Goal: Task Accomplishment & Management: Use online tool/utility

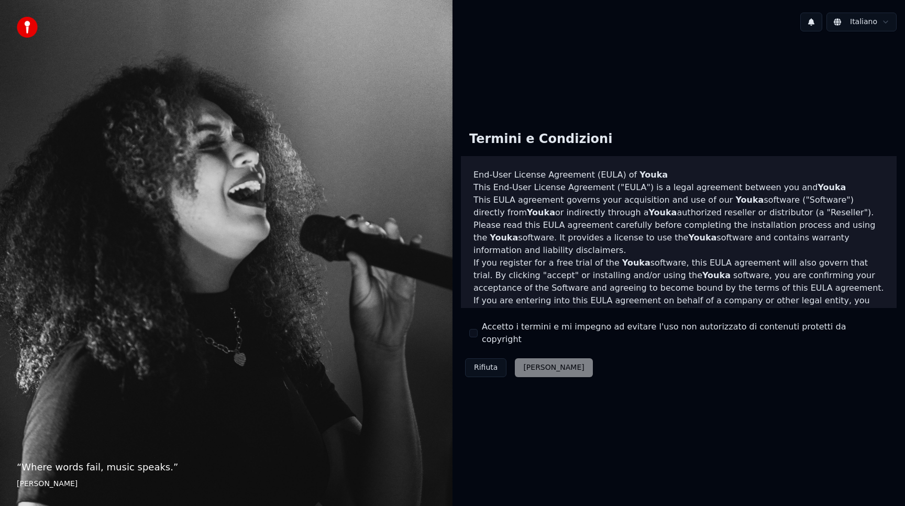
click at [478, 333] on div "Accetto i termini e mi impegno ad evitare l'uso non autorizzato di contenuti pr…" at bounding box center [678, 332] width 419 height 25
click at [471, 340] on div "Termini e Condizioni End-User License Agreement (EULA) of Youka This End-User L…" at bounding box center [679, 252] width 436 height 259
click at [472, 336] on button "Accetto i termini e mi impegno ad evitare l'uso non autorizzato di contenuti pr…" at bounding box center [473, 333] width 8 height 8
click at [524, 359] on button "Accetta" at bounding box center [554, 367] width 78 height 19
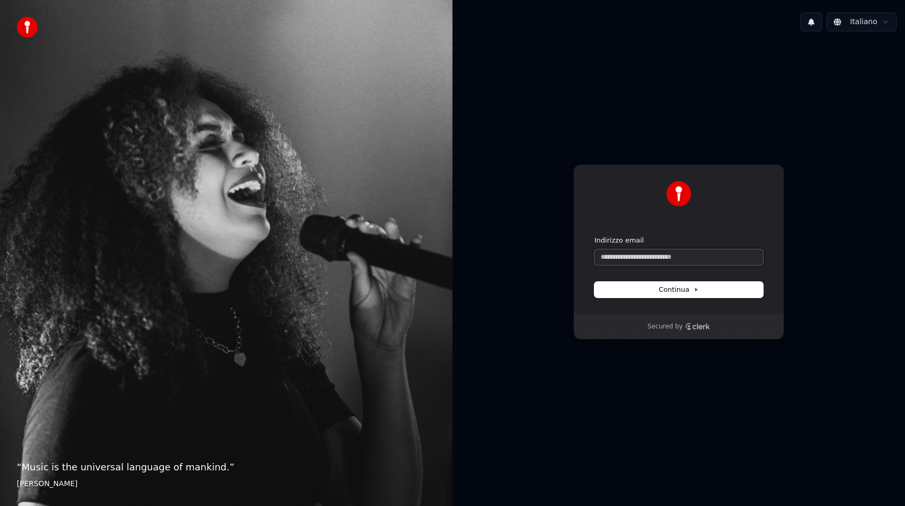
click at [631, 261] on input "Indirizzo email" at bounding box center [678, 257] width 169 height 16
click at [704, 291] on button "Continua" at bounding box center [678, 290] width 169 height 16
type input "**********"
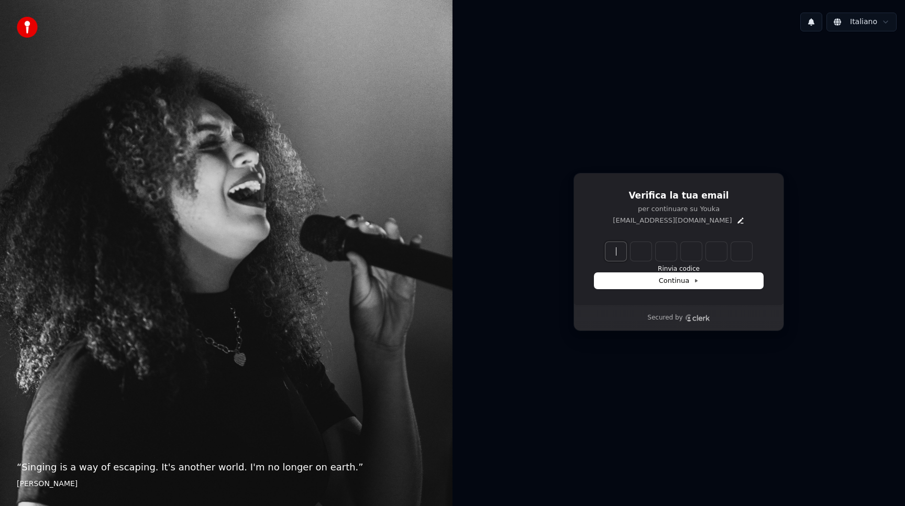
click at [611, 255] on input "Enter verification code" at bounding box center [689, 251] width 168 height 19
type input "******"
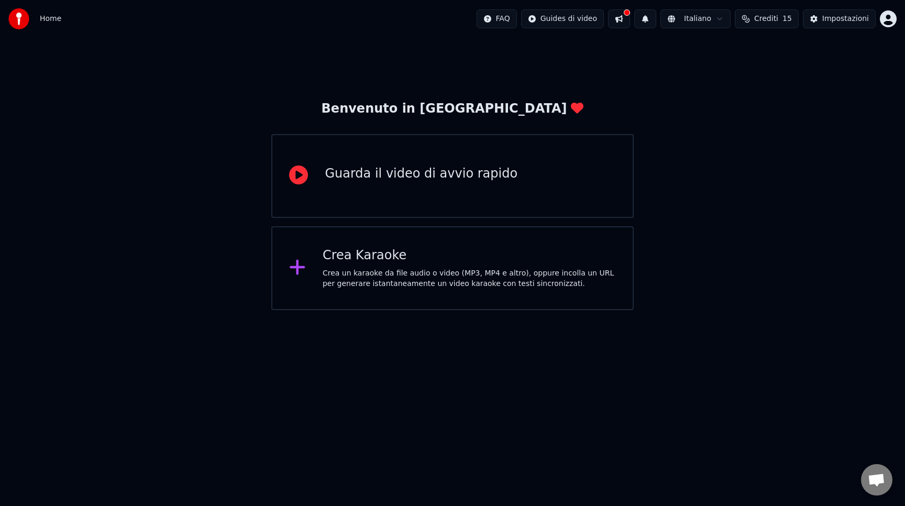
click at [536, 255] on div "Crea Karaoke" at bounding box center [469, 255] width 293 height 17
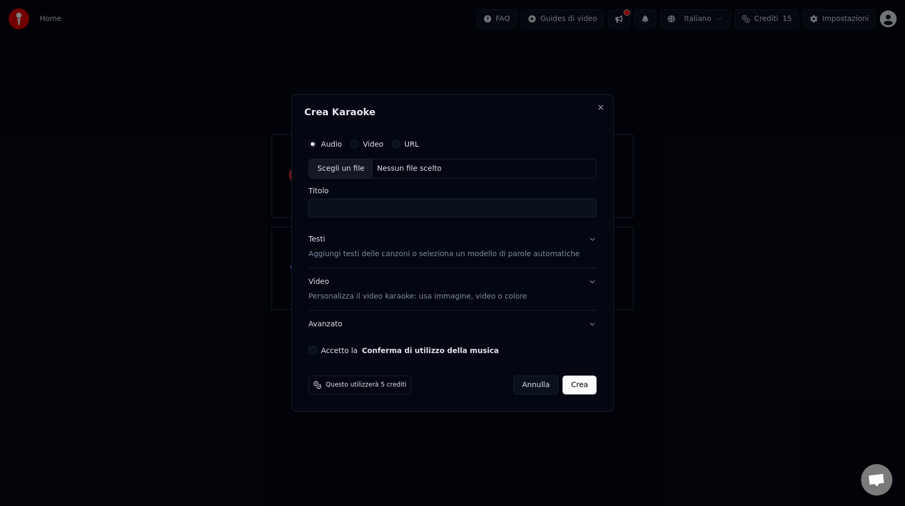
click at [405, 206] on input "Titolo" at bounding box center [452, 207] width 288 height 19
click at [391, 168] on div "Nessun file scelto" at bounding box center [409, 168] width 73 height 10
click at [337, 205] on input "**********" at bounding box center [452, 207] width 288 height 19
drag, startPoint x: 476, startPoint y: 212, endPoint x: 297, endPoint y: 199, distance: 179.5
click at [297, 199] on body "**********" at bounding box center [452, 155] width 905 height 310
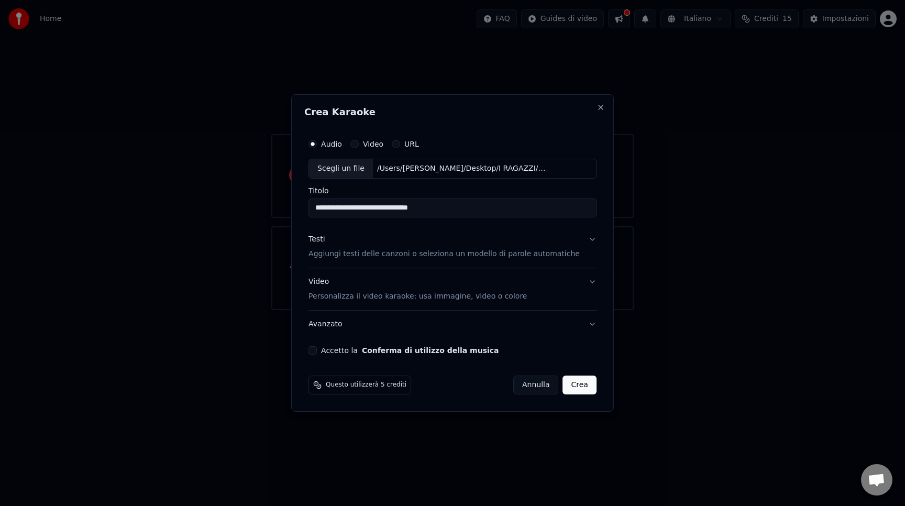
type input "**********"
click at [413, 292] on p "Personalizza il video karaoke: usa immagine, video o colore" at bounding box center [417, 296] width 218 height 10
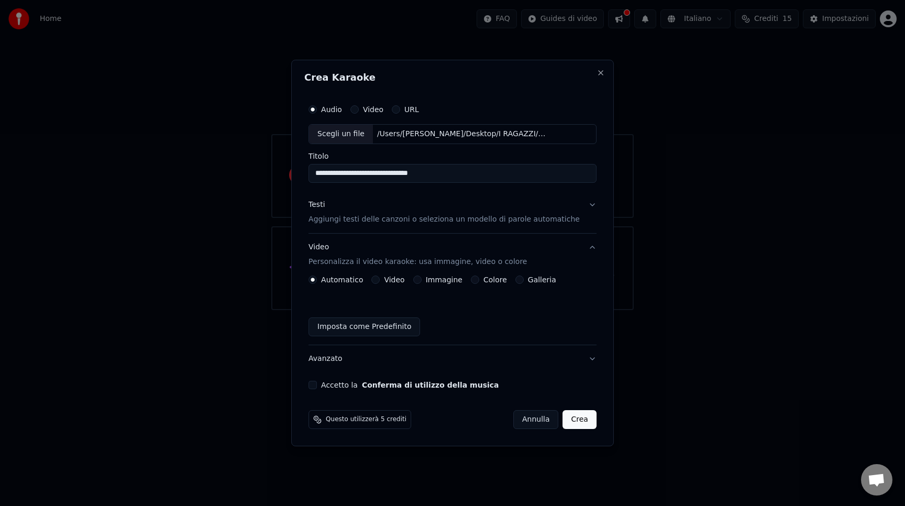
click at [317, 386] on button "Accetto la Conferma di utilizzo della musica" at bounding box center [312, 385] width 8 height 8
click at [404, 225] on button "Testi Aggiungi testi delle canzoni o seleziona un modello di parole automatiche" at bounding box center [452, 212] width 288 height 42
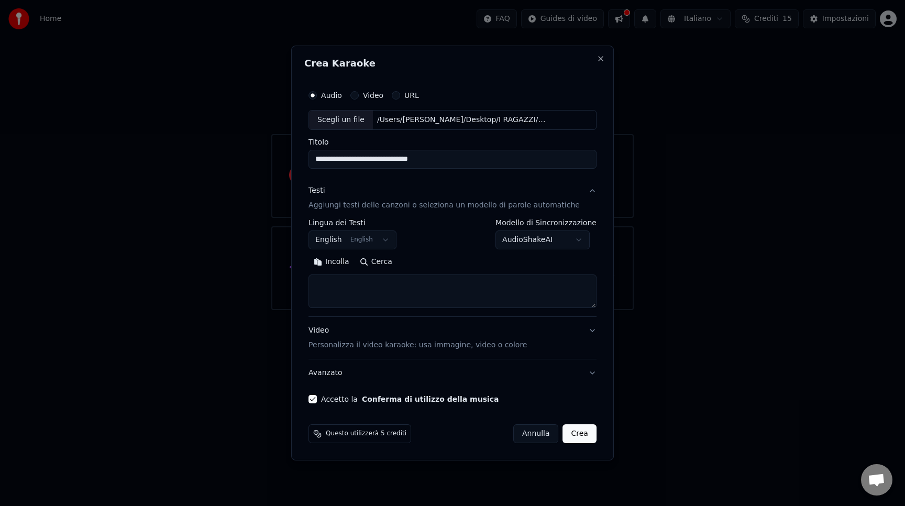
click at [373, 238] on body "**********" at bounding box center [452, 155] width 905 height 310
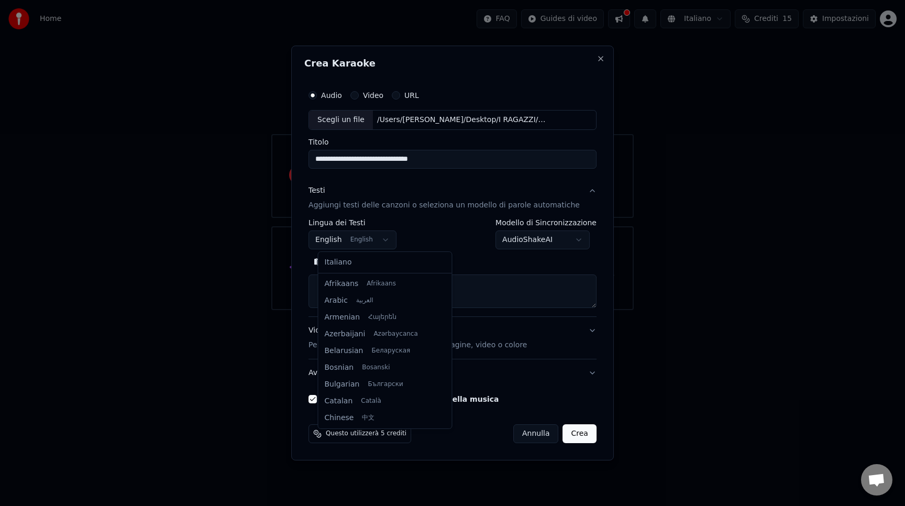
scroll to position [84, 0]
select select "**"
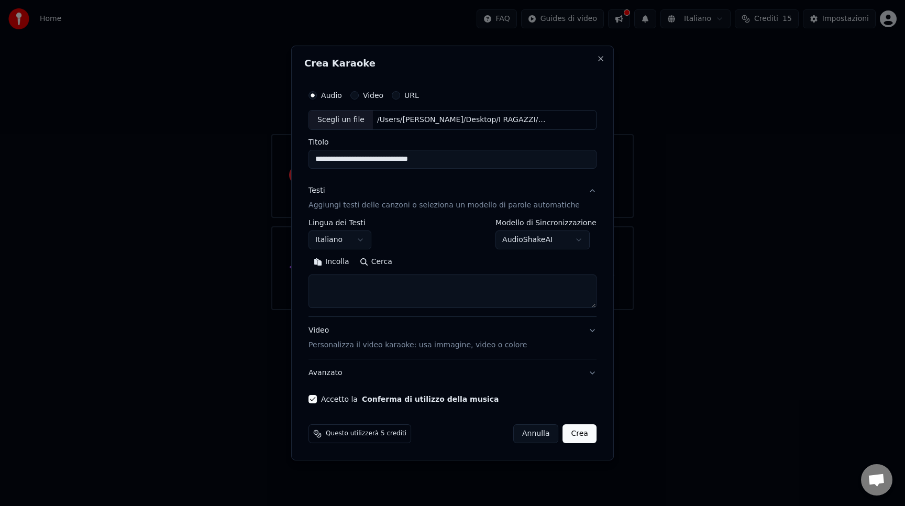
click at [531, 239] on body "**********" at bounding box center [452, 155] width 905 height 310
click at [441, 299] on body "**********" at bounding box center [452, 155] width 905 height 310
click at [347, 282] on textarea at bounding box center [452, 291] width 288 height 34
paste textarea "**********"
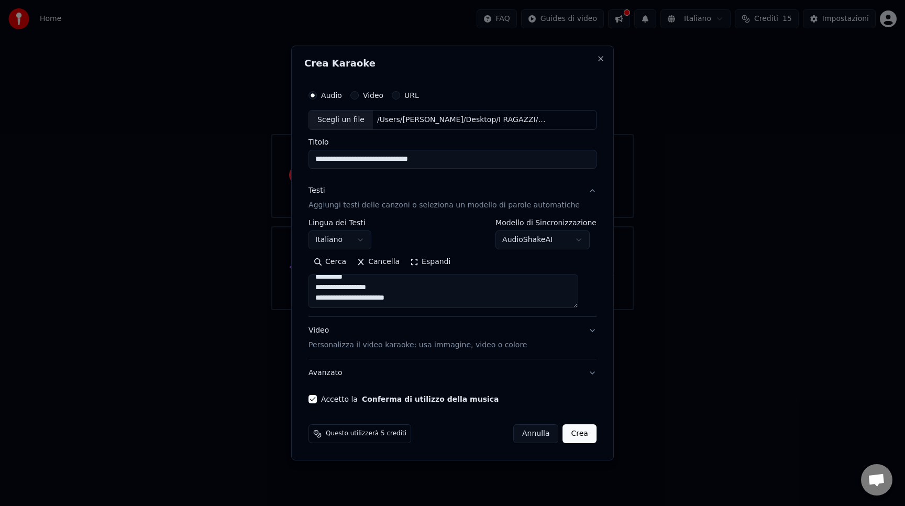
type textarea "**********"
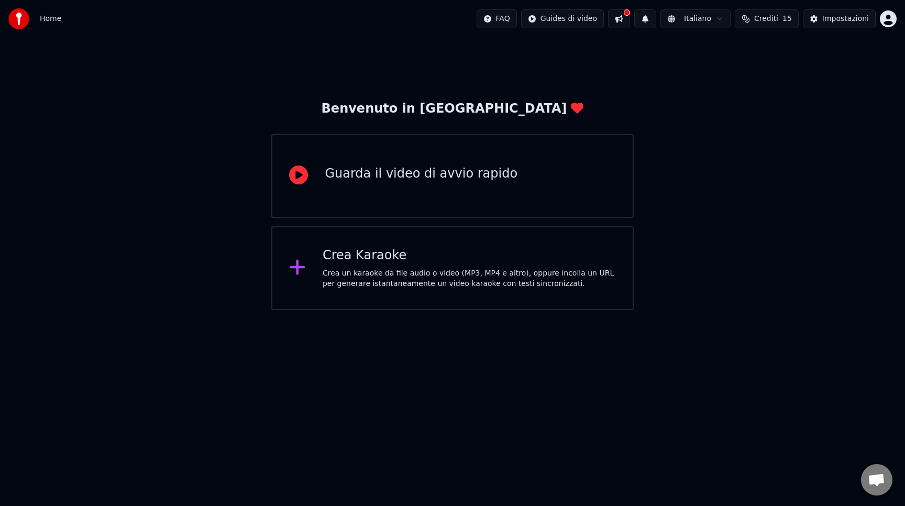
click at [424, 259] on div "Crea Karaoke" at bounding box center [469, 255] width 293 height 17
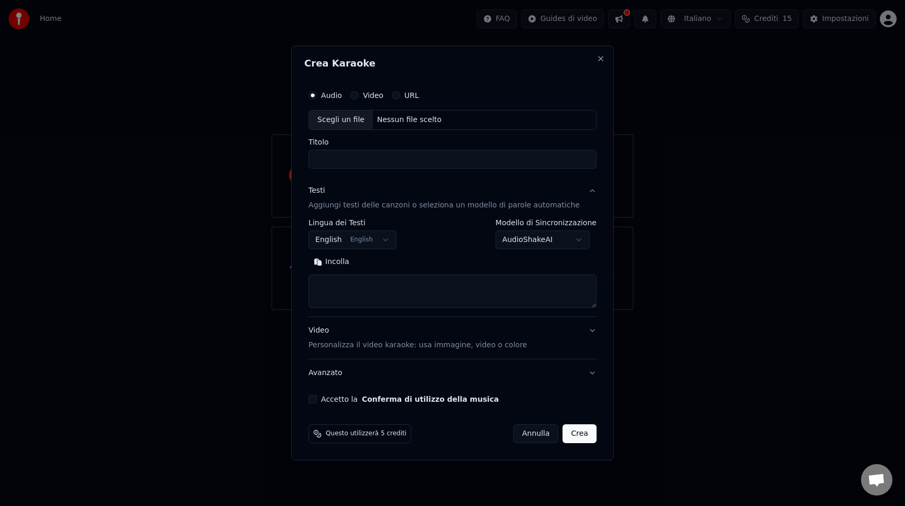
click at [376, 294] on textarea at bounding box center [452, 291] width 288 height 34
paste textarea "**********"
type textarea "**********"
click at [412, 120] on div "Nessun file scelto" at bounding box center [409, 120] width 73 height 10
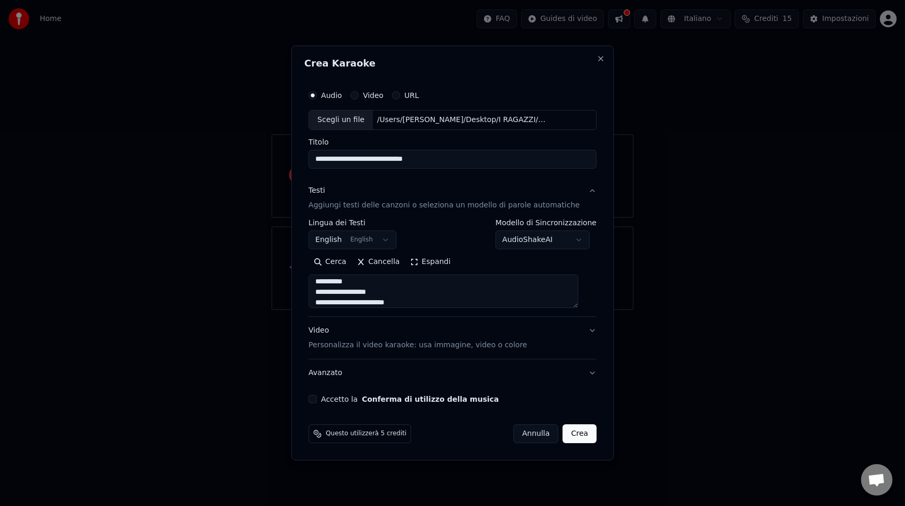
click at [448, 157] on input "**********" at bounding box center [452, 159] width 288 height 19
drag, startPoint x: 320, startPoint y: 158, endPoint x: 333, endPoint y: 157, distance: 12.6
click at [333, 157] on input "**********" at bounding box center [452, 159] width 288 height 19
click at [337, 159] on input "**********" at bounding box center [452, 159] width 288 height 19
drag, startPoint x: 329, startPoint y: 158, endPoint x: 406, endPoint y: 157, distance: 77.0
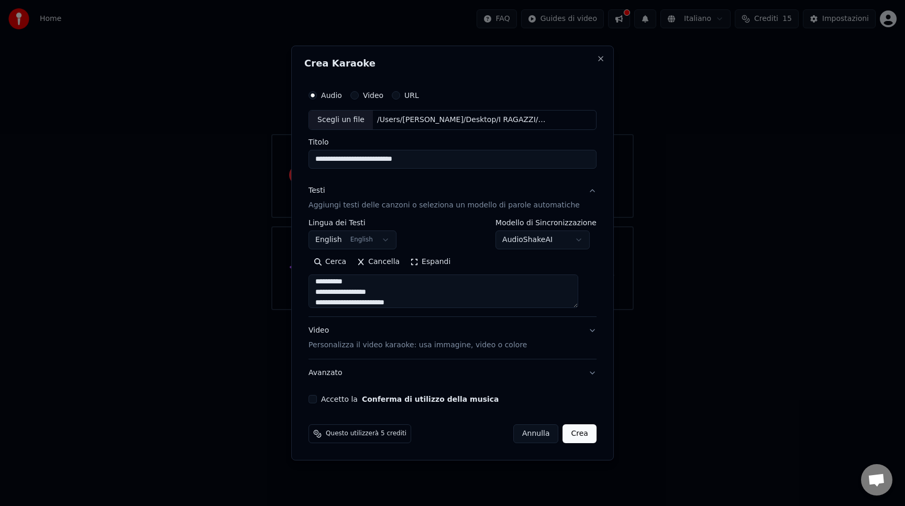
click at [406, 157] on input "**********" at bounding box center [452, 159] width 288 height 19
drag, startPoint x: 450, startPoint y: 159, endPoint x: 504, endPoint y: 159, distance: 53.4
click at [504, 159] on input "**********" at bounding box center [452, 159] width 288 height 19
type input "**********"
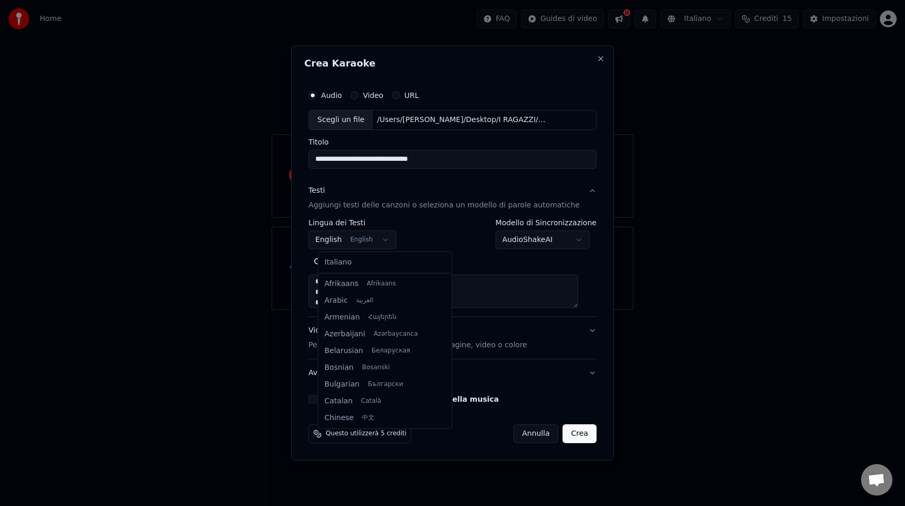
click at [382, 238] on body "**********" at bounding box center [452, 155] width 905 height 310
select select "**"
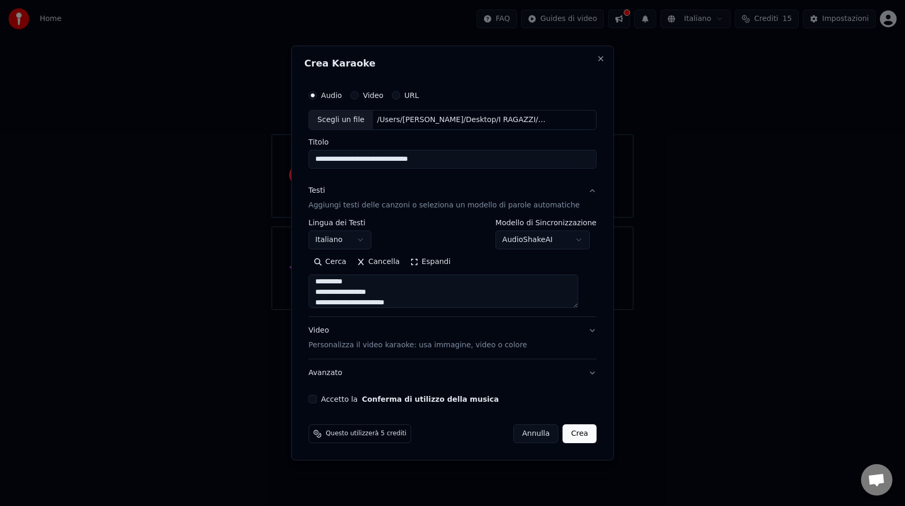
click at [317, 400] on button "Accetto la Conferma di utilizzo della musica" at bounding box center [312, 399] width 8 height 8
click at [580, 332] on button "Video Personalizza il video karaoke: usa immagine, video o colore" at bounding box center [452, 338] width 288 height 42
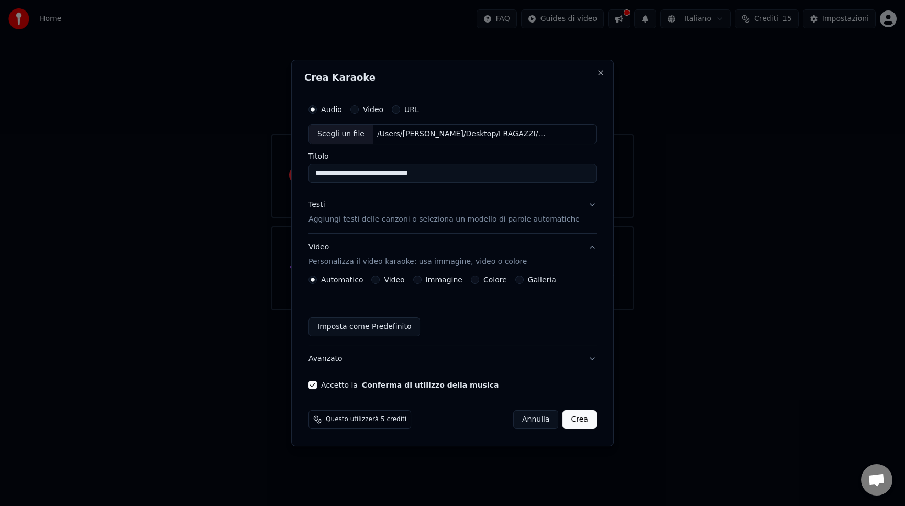
click at [477, 282] on button "Colore" at bounding box center [475, 279] width 8 height 8
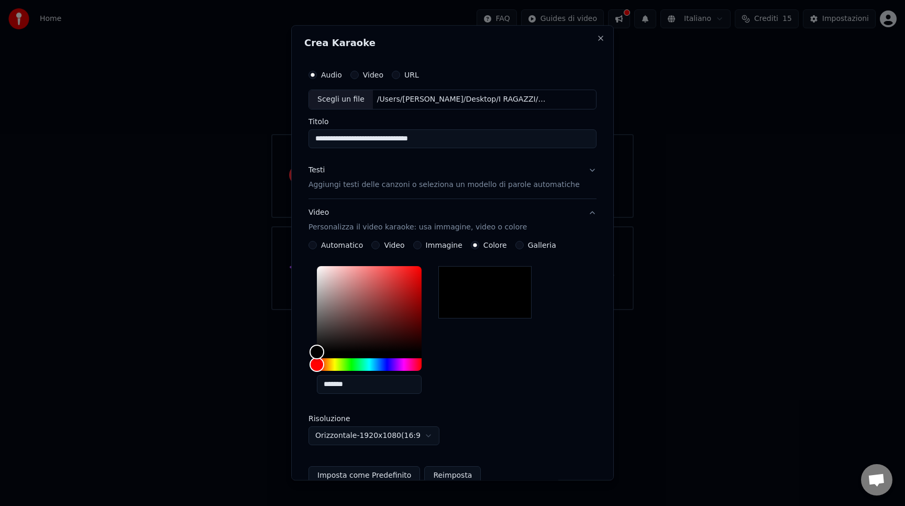
click at [419, 246] on button "Immagine" at bounding box center [417, 245] width 8 height 8
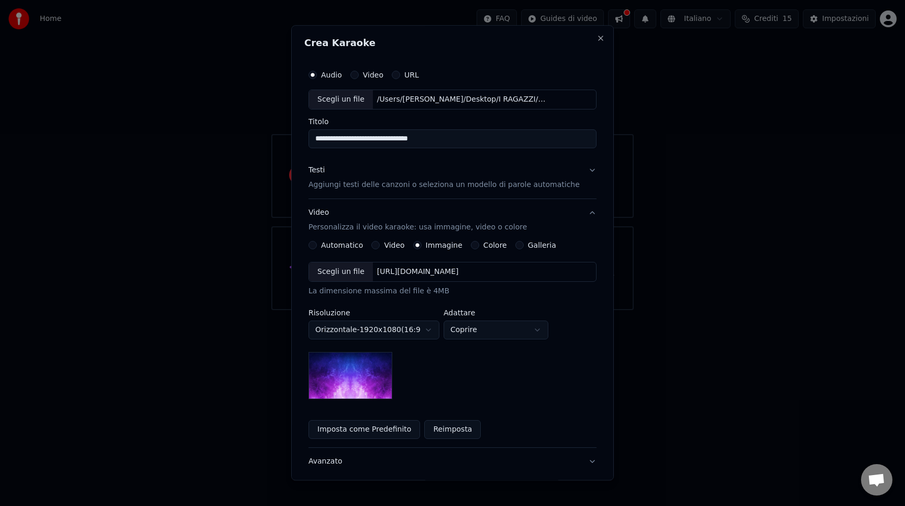
click at [367, 379] on img at bounding box center [350, 375] width 84 height 47
click at [418, 273] on div "[URL][DOMAIN_NAME]" at bounding box center [418, 272] width 90 height 10
click at [407, 268] on div "[URL][DOMAIN_NAME]" at bounding box center [418, 272] width 90 height 10
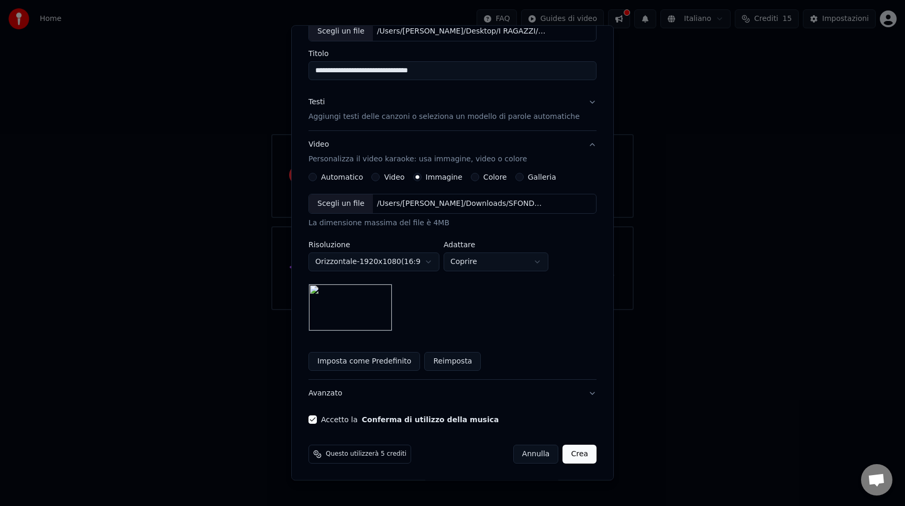
click at [346, 358] on button "Imposta come Predefinito" at bounding box center [364, 361] width 112 height 19
click at [565, 452] on button "Crea" at bounding box center [580, 454] width 34 height 19
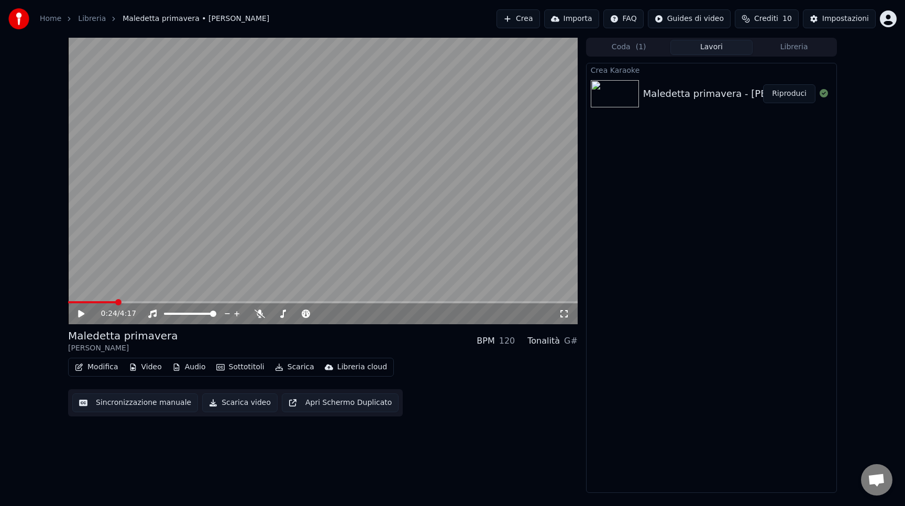
click at [106, 367] on button "Modifica" at bounding box center [97, 367] width 52 height 15
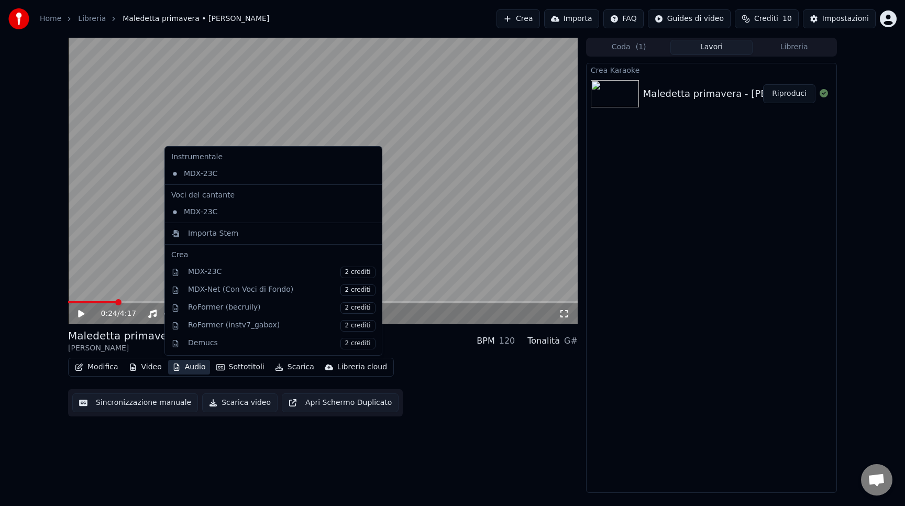
click at [477, 387] on div "Modifica Video Audio Sottotitoli Scarica Libreria cloud Sincronizzazione manual…" at bounding box center [323, 387] width 510 height 59
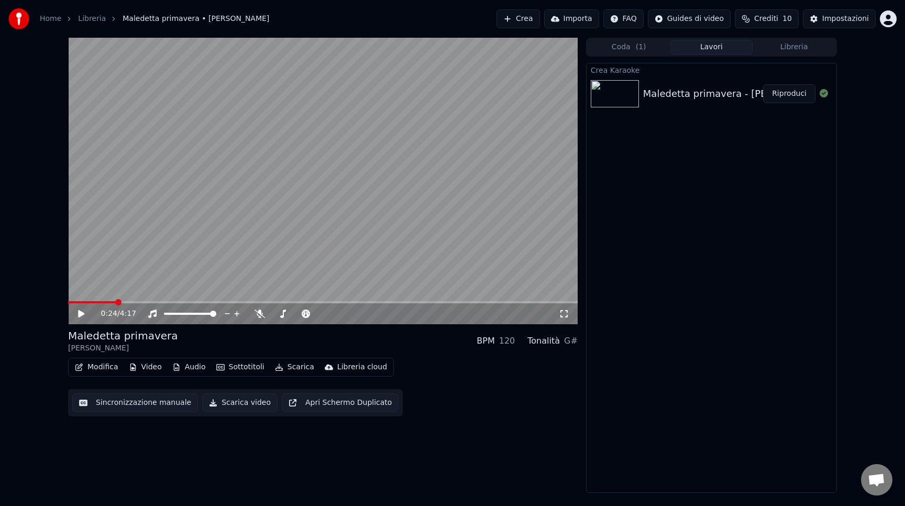
click at [91, 17] on link "Libreria" at bounding box center [92, 19] width 28 height 10
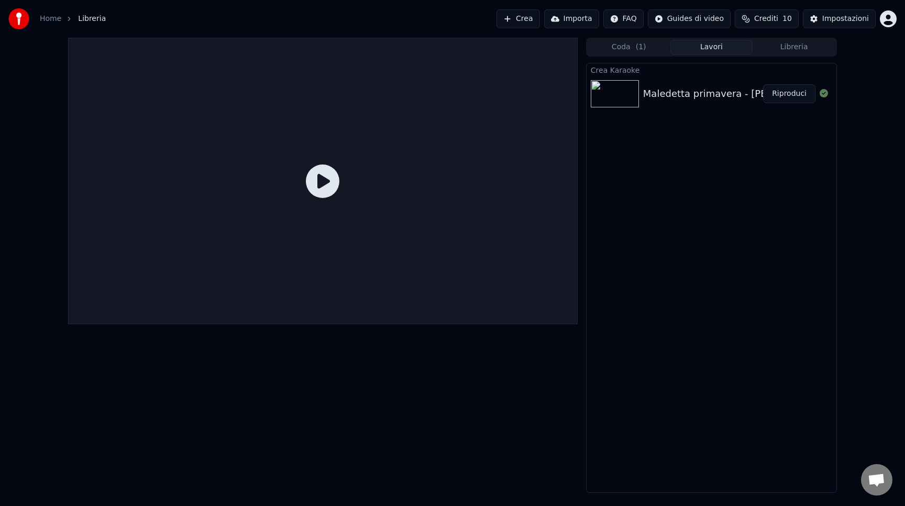
click at [52, 18] on link "Home" at bounding box center [50, 19] width 21 height 10
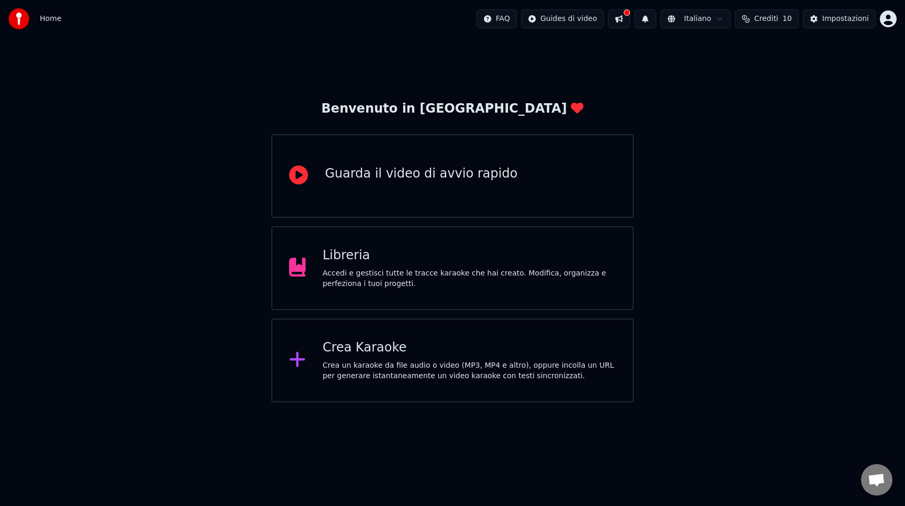
click at [409, 261] on div "Libreria" at bounding box center [469, 255] width 293 height 17
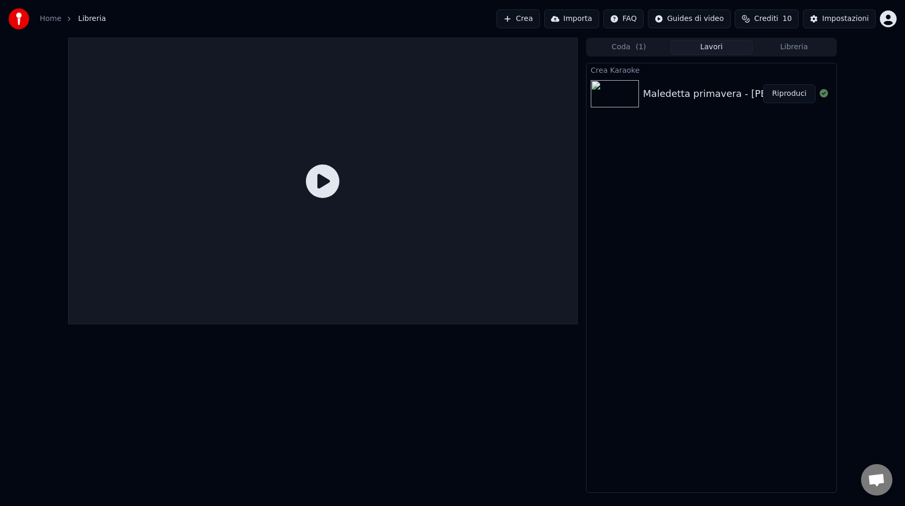
click at [765, 104] on div "Maledetta primavera - [PERSON_NAME] Riproduci" at bounding box center [712, 94] width 250 height 36
click at [679, 80] on div "Maledetta primavera - [PERSON_NAME] Riproduci" at bounding box center [712, 94] width 250 height 36
drag, startPoint x: 609, startPoint y: 71, endPoint x: 724, endPoint y: 99, distance: 118.6
click at [724, 99] on div "Crea Karaoke Maledetta primavera - [PERSON_NAME] Riproduci" at bounding box center [712, 87] width 250 height 48
click at [842, 21] on div "Impostazioni" at bounding box center [845, 19] width 47 height 10
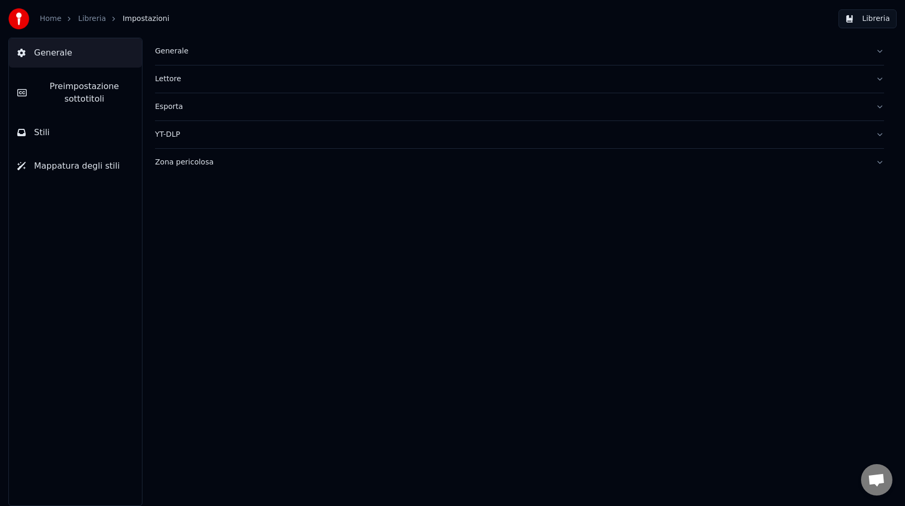
click at [54, 8] on div "Home Libreria Impostazioni" at bounding box center [88, 18] width 161 height 21
click at [49, 17] on link "Home" at bounding box center [50, 19] width 21 height 10
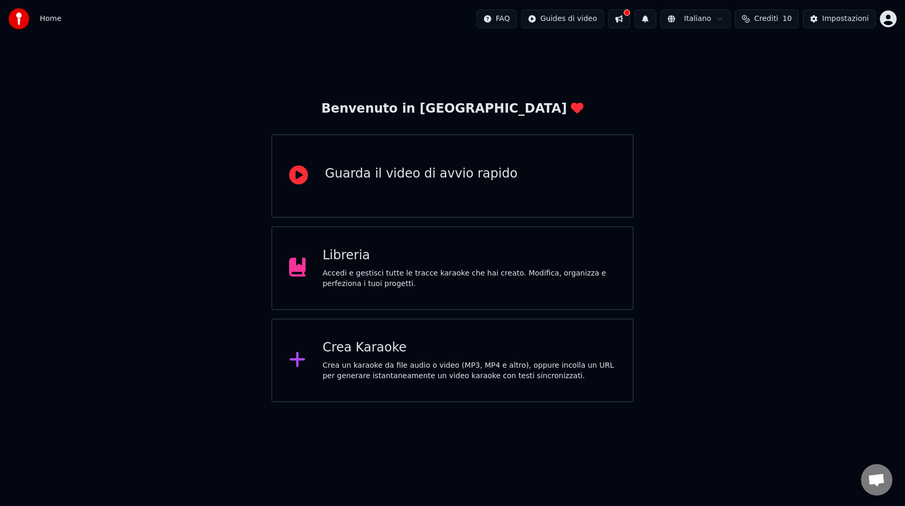
click at [402, 370] on div "Crea un karaoke da file audio o video (MP3, MP4 e altro), oppure incolla un URL…" at bounding box center [469, 370] width 293 height 21
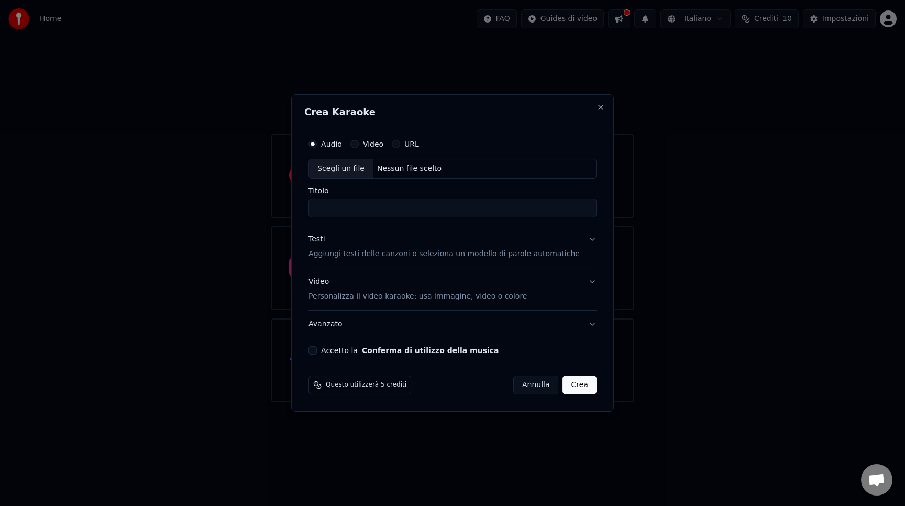
click at [421, 163] on div "Nessun file scelto" at bounding box center [409, 168] width 73 height 10
click at [337, 208] on input "**********" at bounding box center [452, 207] width 288 height 19
drag, startPoint x: 441, startPoint y: 207, endPoint x: 322, endPoint y: 201, distance: 120.1
click at [322, 201] on input "**********" at bounding box center [452, 207] width 288 height 19
type input "**********"
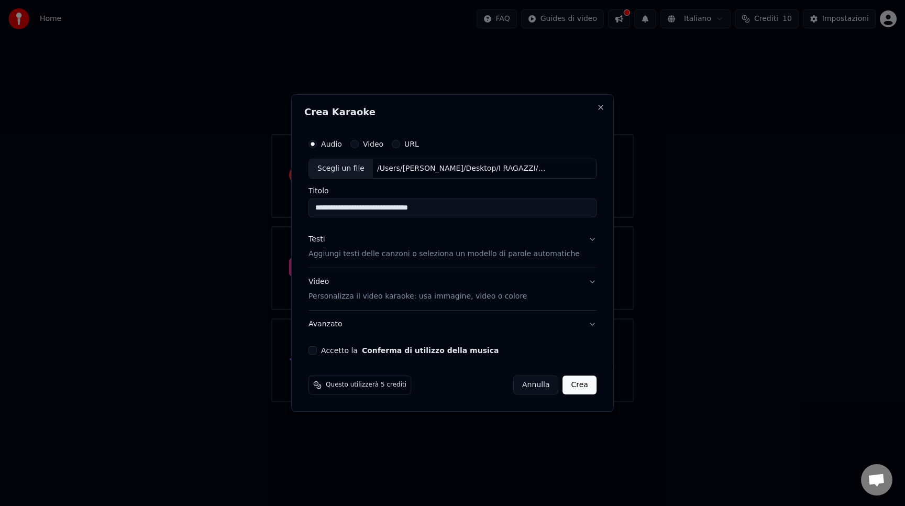
click at [396, 259] on p "Aggiungi testi delle canzoni o seleziona un modello di parole automatiche" at bounding box center [443, 254] width 271 height 10
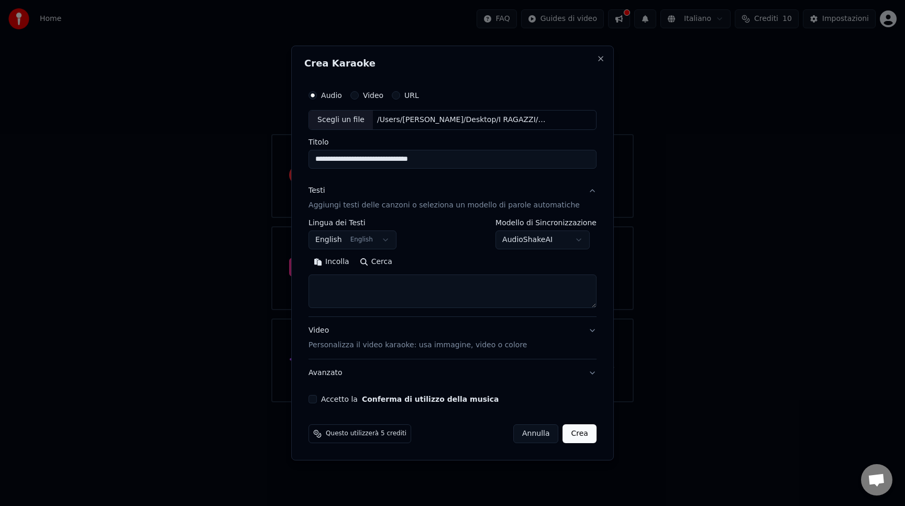
click at [382, 282] on textarea at bounding box center [452, 291] width 288 height 34
paste textarea "**********"
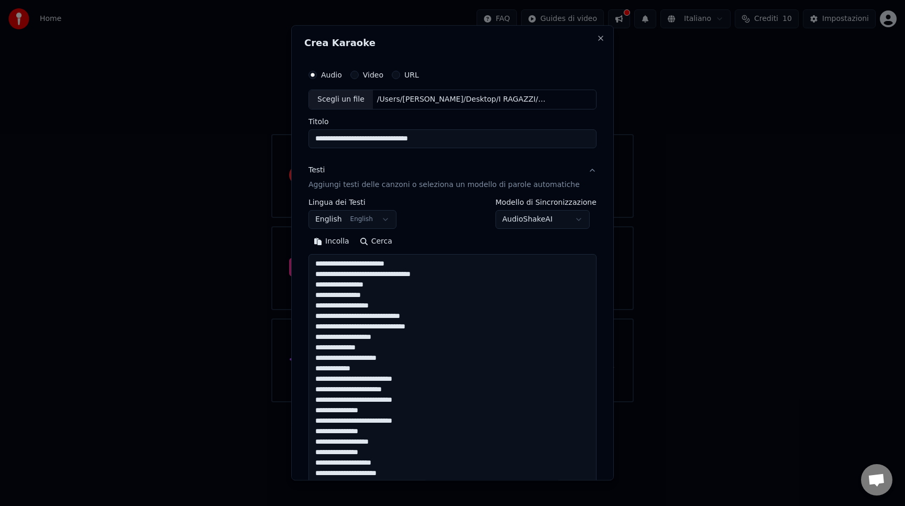
scroll to position [484, 0]
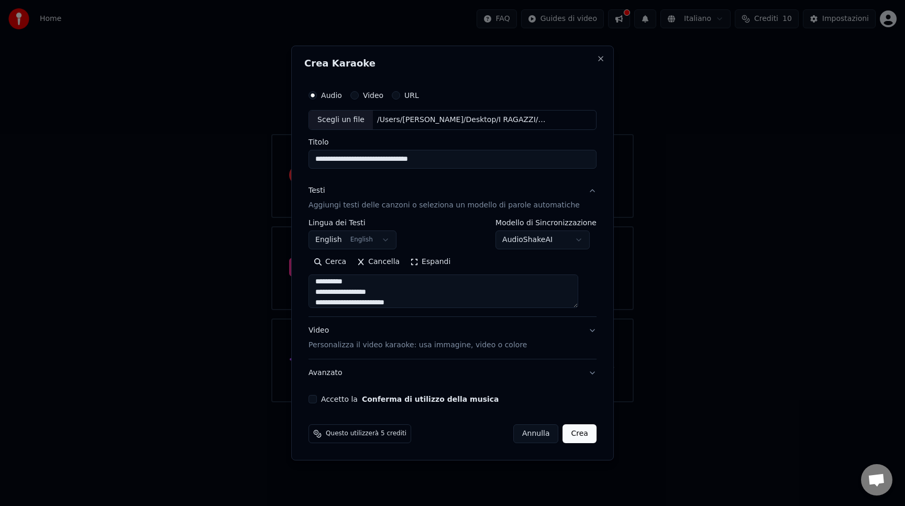
type textarea "**********"
click at [360, 236] on body "**********" at bounding box center [452, 201] width 905 height 402
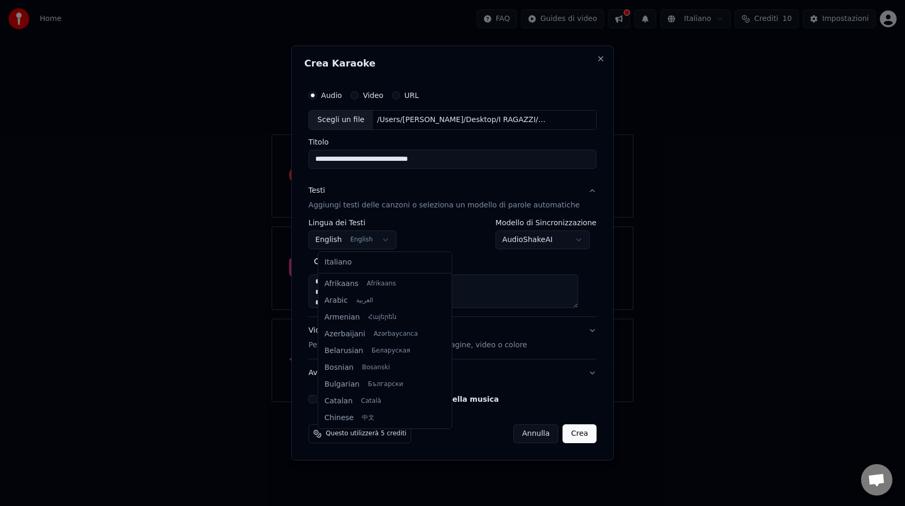
scroll to position [84, 0]
select select "**"
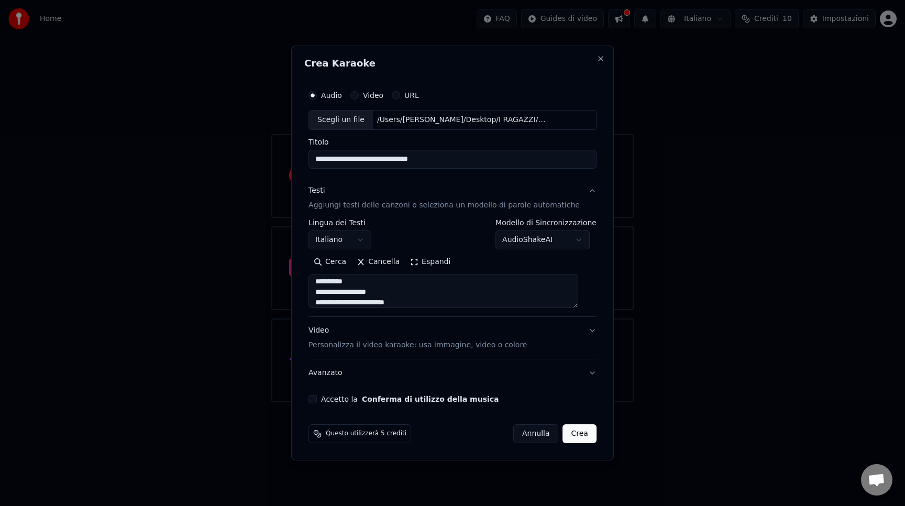
click at [394, 339] on div "Video Personalizza il video karaoke: usa immagine, video o colore" at bounding box center [417, 337] width 218 height 25
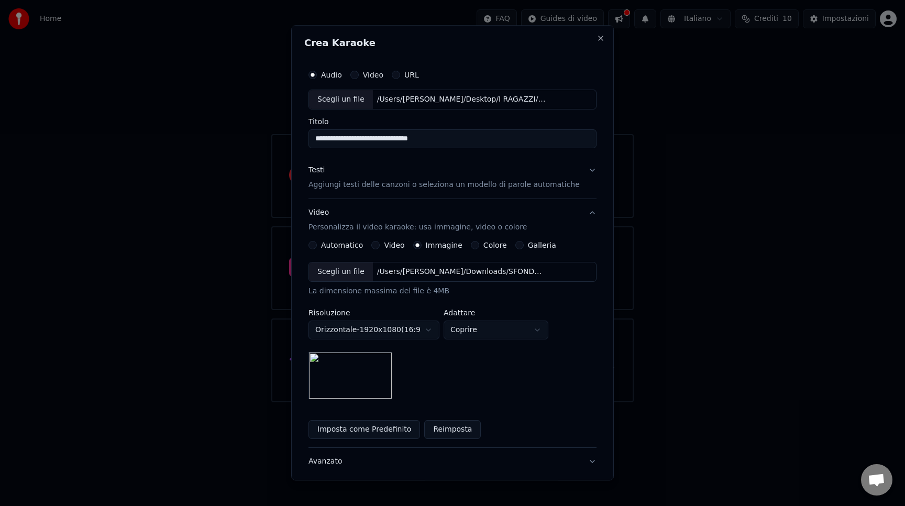
click at [412, 456] on button "Avanzato" at bounding box center [452, 461] width 288 height 27
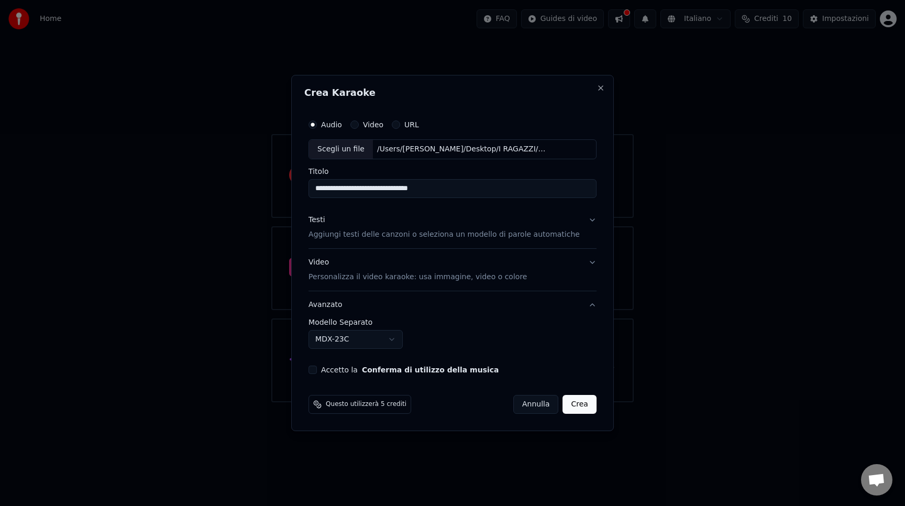
click at [583, 215] on button "Testi Aggiungi testi delle canzoni o seleziona un modello di parole automatiche" at bounding box center [452, 227] width 288 height 42
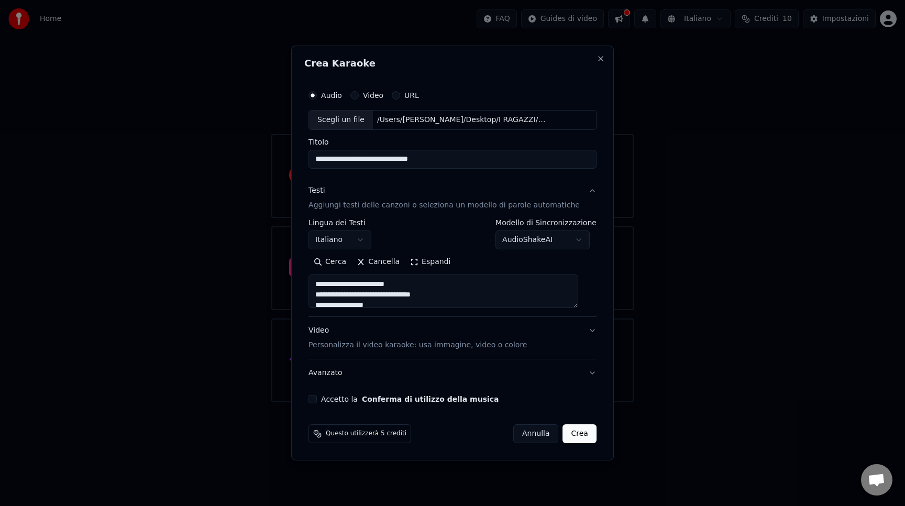
click at [567, 436] on button "Crea" at bounding box center [580, 433] width 34 height 19
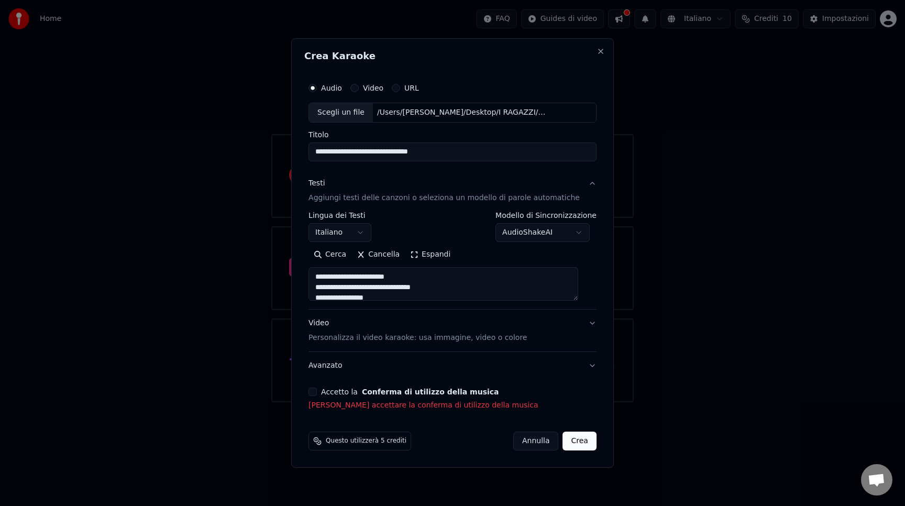
click at [317, 394] on button "Accetto la Conferma di utilizzo della musica" at bounding box center [312, 392] width 8 height 8
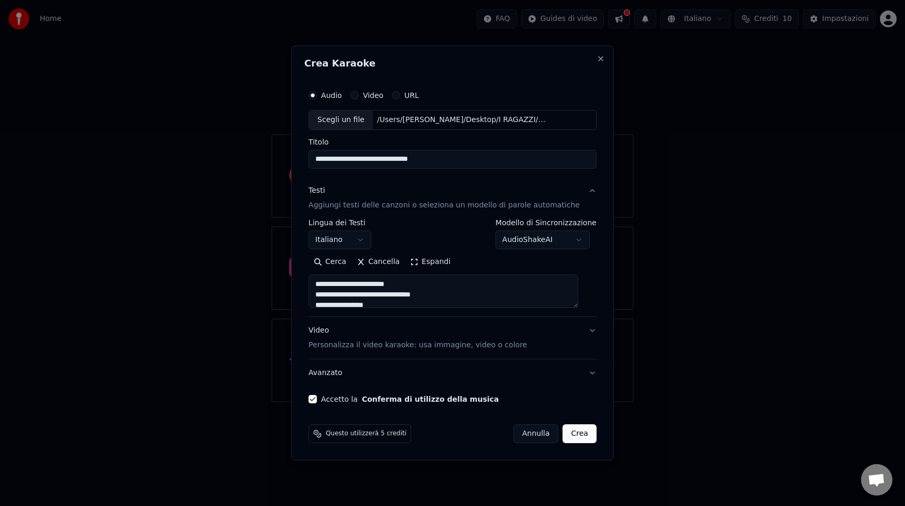
click at [578, 436] on button "Crea" at bounding box center [580, 433] width 34 height 19
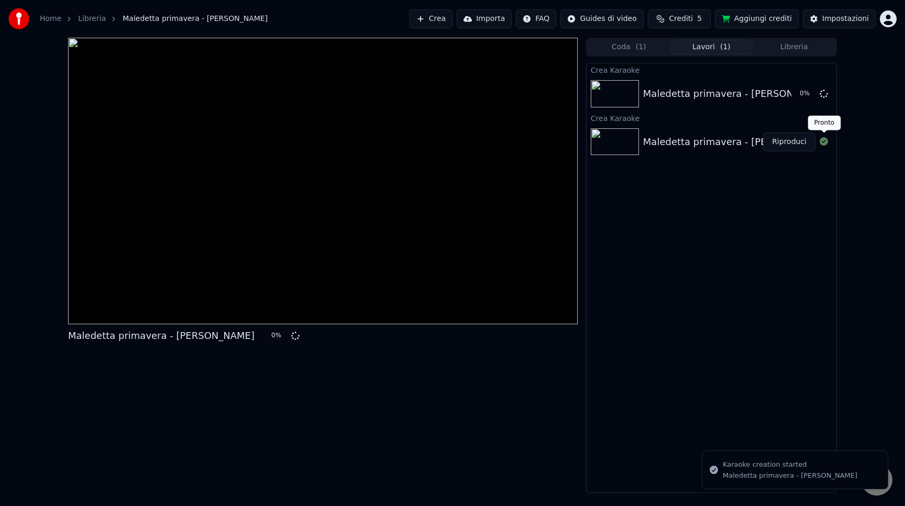
click at [826, 143] on icon at bounding box center [824, 141] width 8 height 8
click at [611, 135] on img at bounding box center [615, 141] width 48 height 27
drag, startPoint x: 611, startPoint y: 135, endPoint x: 702, endPoint y: 171, distance: 98.5
click at [727, 170] on div "Crea Karaoke Maledetta primavera - [PERSON_NAME] 1 % Crea Karaoke Maledetta pri…" at bounding box center [711, 278] width 251 height 430
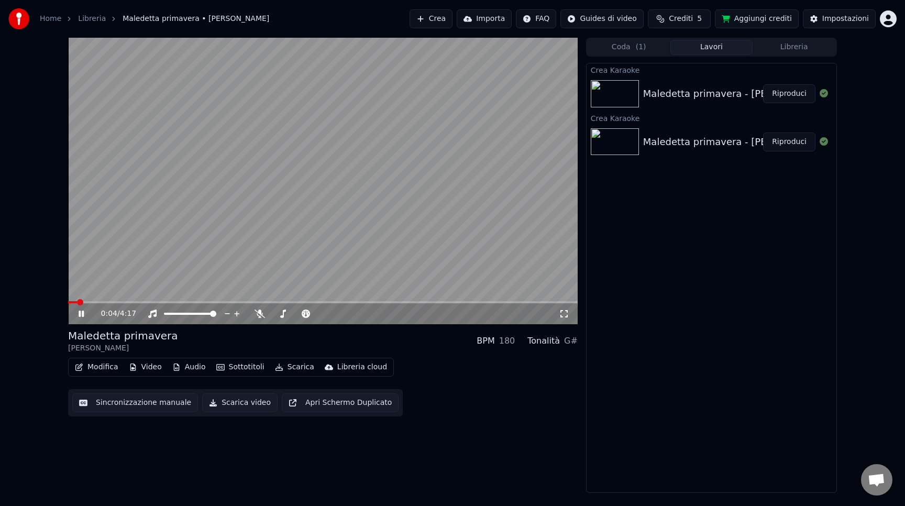
click at [97, 300] on video at bounding box center [323, 181] width 510 height 286
click at [94, 303] on span at bounding box center [97, 302] width 6 height 6
click at [161, 264] on video at bounding box center [323, 181] width 510 height 286
click at [296, 214] on video at bounding box center [323, 181] width 510 height 286
click at [94, 368] on button "Modifica" at bounding box center [97, 367] width 52 height 15
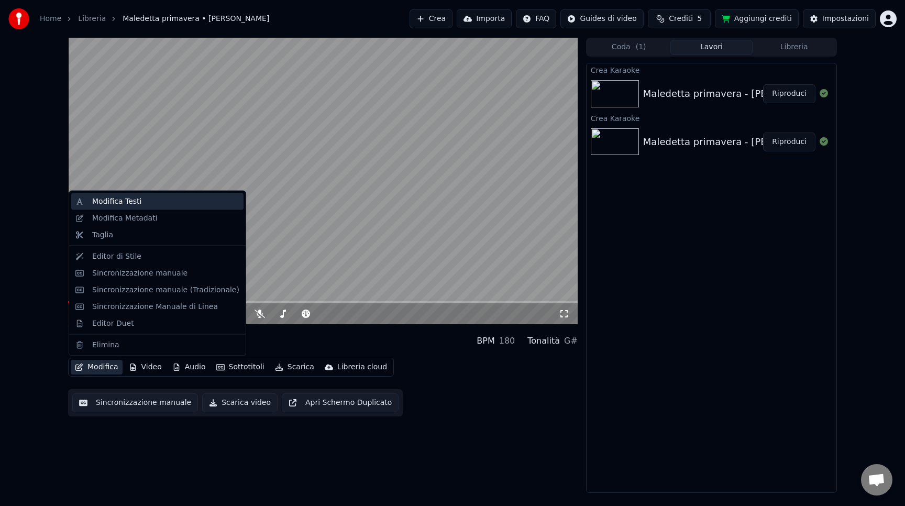
click at [109, 203] on div "Modifica Testi" at bounding box center [116, 201] width 49 height 10
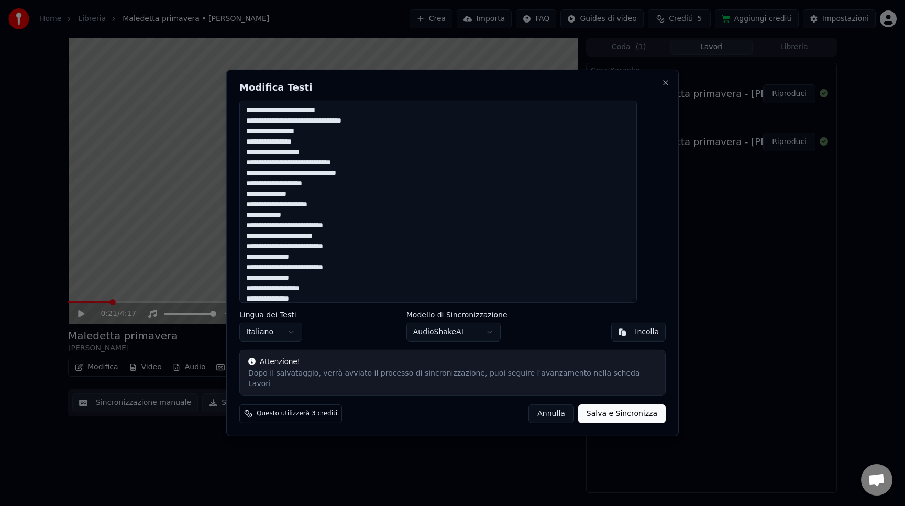
click at [533, 408] on button "Annulla" at bounding box center [551, 413] width 46 height 19
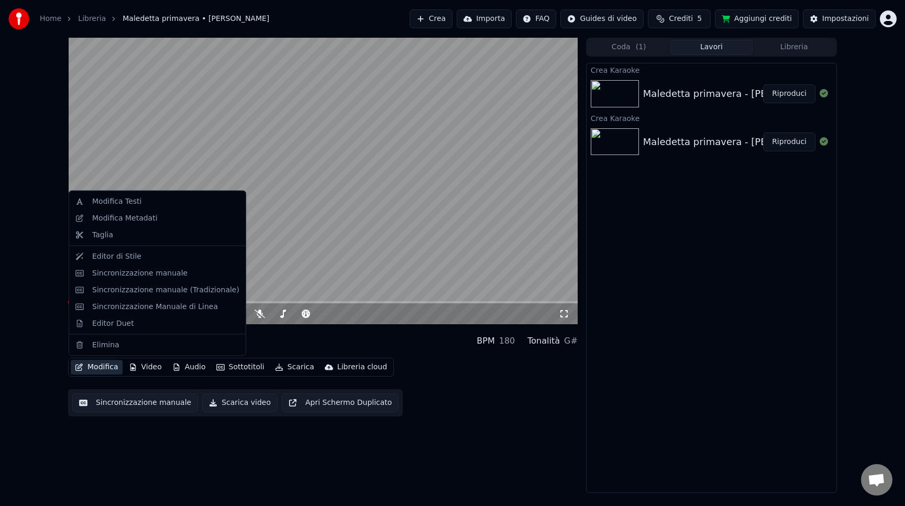
click at [107, 368] on button "Modifica" at bounding box center [97, 367] width 52 height 15
click at [100, 366] on button "Modifica" at bounding box center [97, 367] width 52 height 15
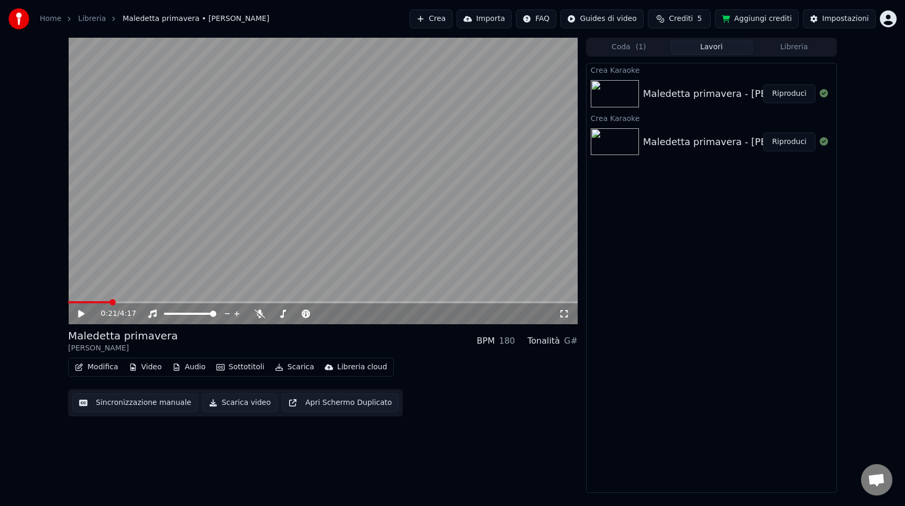
click at [90, 369] on button "Modifica" at bounding box center [97, 367] width 52 height 15
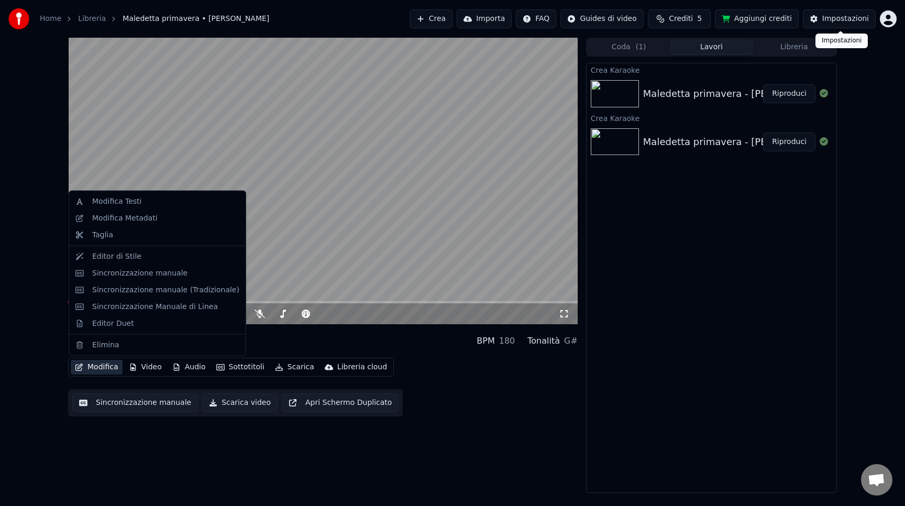
click at [836, 13] on button "Impostazioni" at bounding box center [839, 18] width 73 height 19
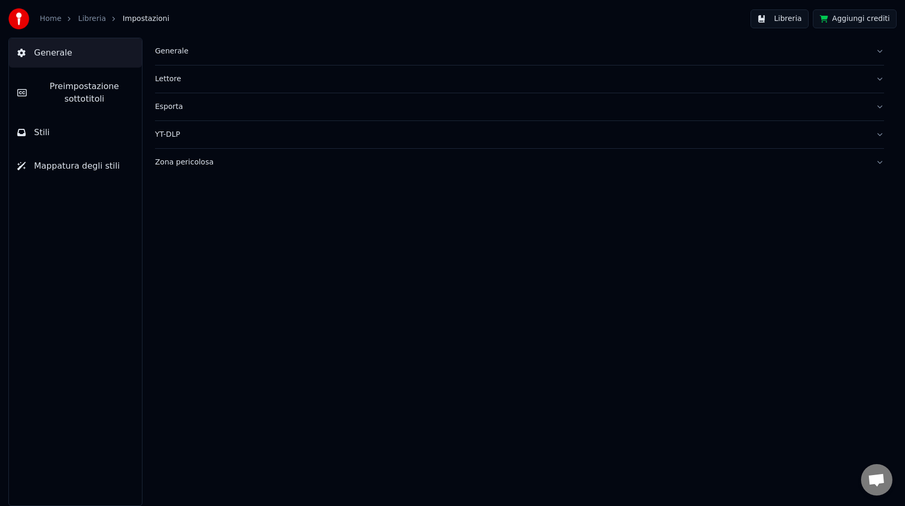
click at [164, 49] on div "Generale" at bounding box center [511, 51] width 712 height 10
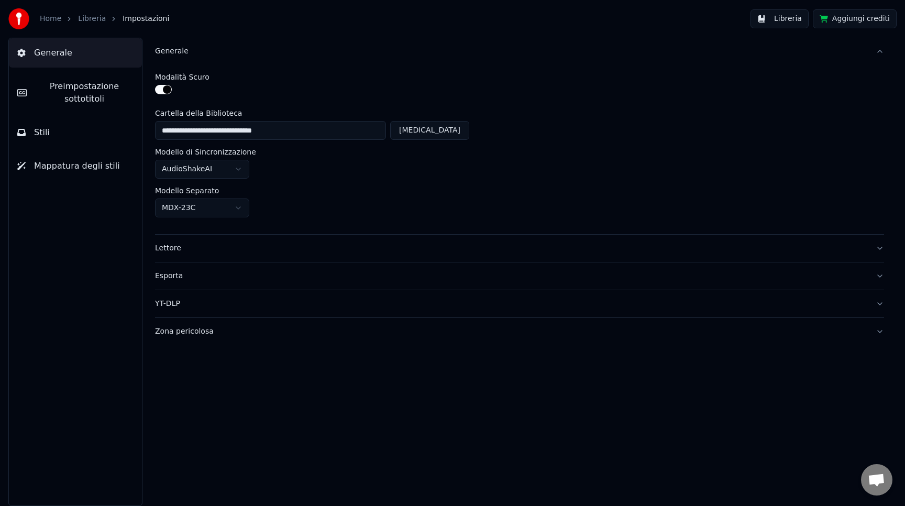
click at [208, 249] on div "Lettore" at bounding box center [511, 248] width 712 height 10
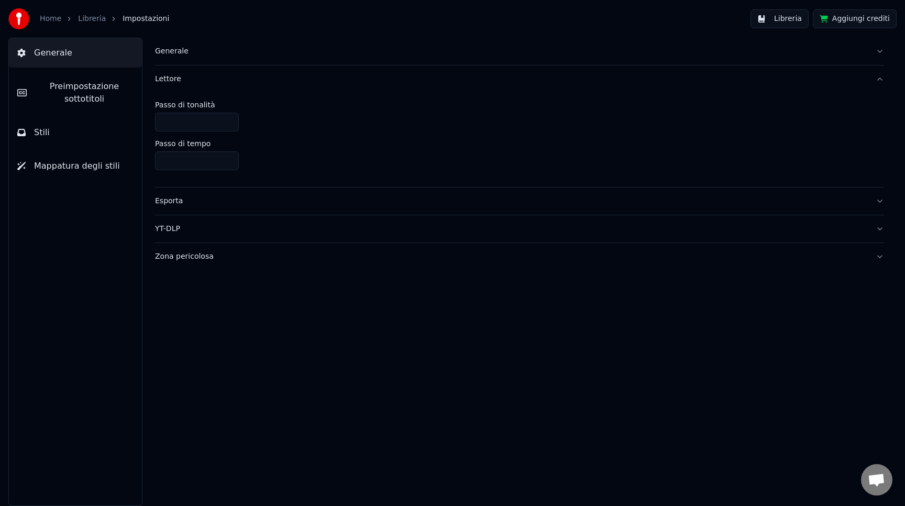
click at [166, 205] on div "Esporta" at bounding box center [511, 201] width 712 height 10
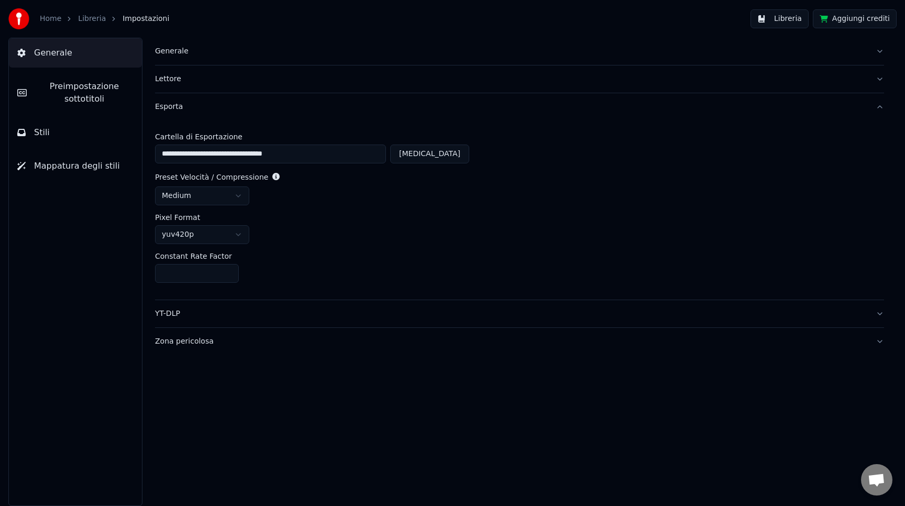
click at [172, 317] on div "YT-DLP" at bounding box center [511, 313] width 712 height 10
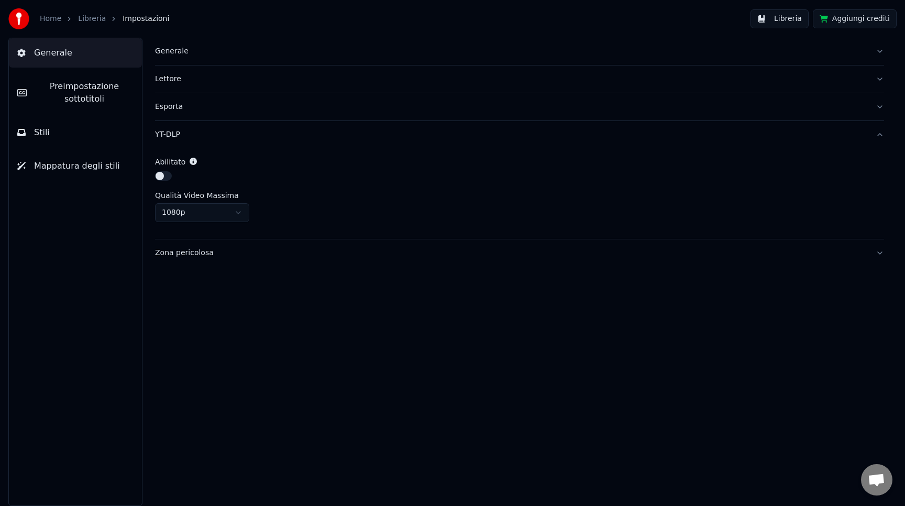
click at [182, 264] on button "Zona pericolosa" at bounding box center [519, 252] width 729 height 27
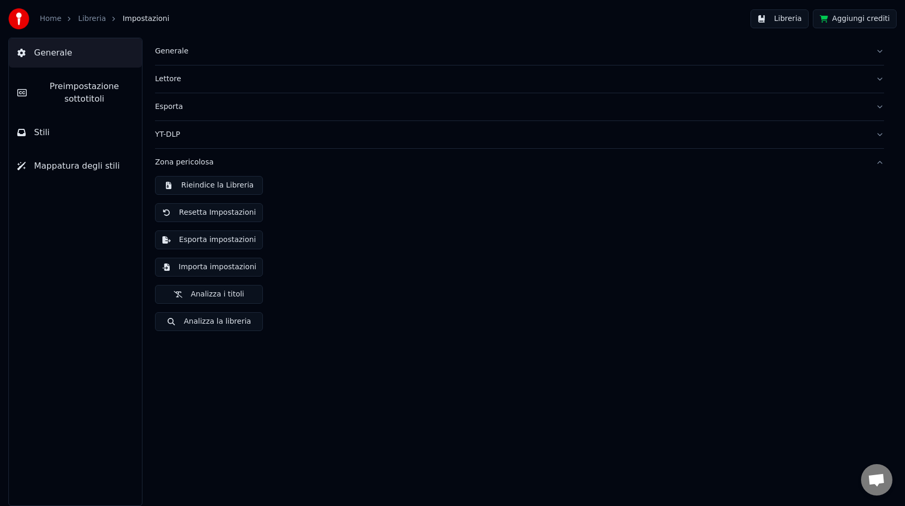
click at [306, 298] on div "Rieindice la Libreria Resetta Impostazioni Esporta impostazioni Importa imposta…" at bounding box center [519, 257] width 729 height 163
click at [93, 19] on link "Libreria" at bounding box center [92, 19] width 28 height 10
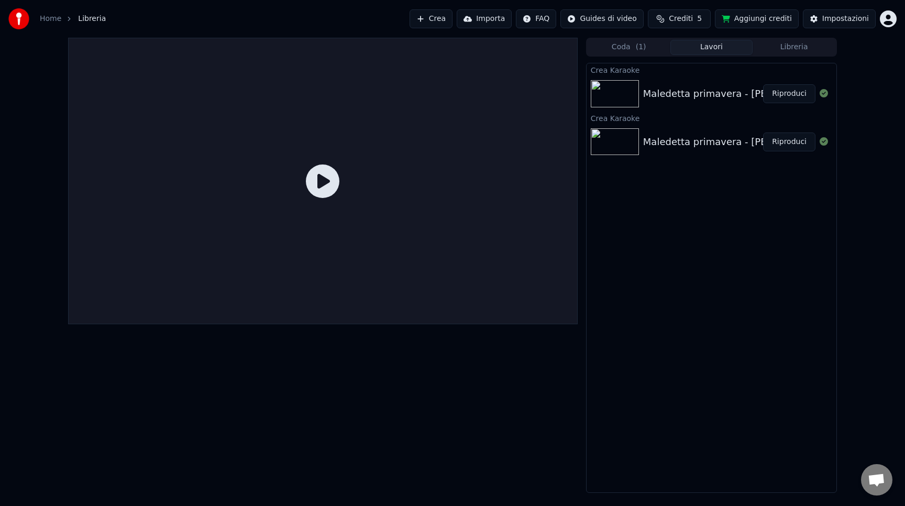
click at [701, 91] on div "Maledetta primavera - [PERSON_NAME]" at bounding box center [736, 93] width 186 height 15
click at [577, 93] on div at bounding box center [323, 181] width 510 height 286
click at [636, 92] on img at bounding box center [615, 93] width 48 height 27
click at [629, 92] on img at bounding box center [615, 93] width 48 height 27
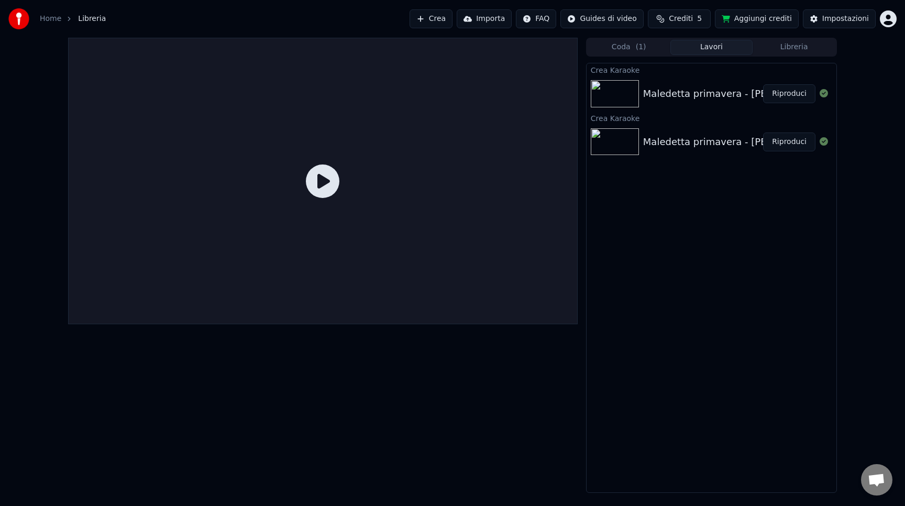
click at [685, 87] on div "Maledetta primavera - [PERSON_NAME]" at bounding box center [736, 93] width 186 height 15
click at [769, 89] on button "Riproduci" at bounding box center [789, 93] width 52 height 19
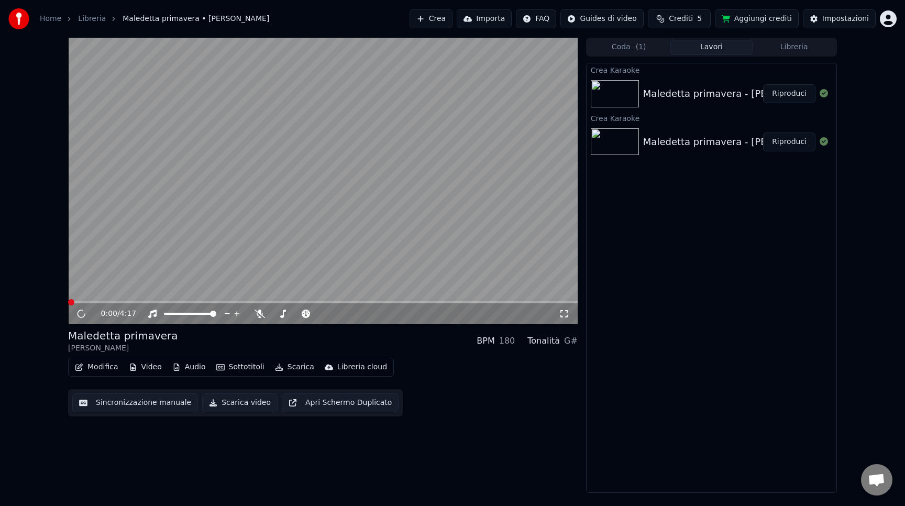
click at [769, 89] on button "Riproduci" at bounding box center [789, 93] width 52 height 19
click at [99, 306] on div "0:01 / 4:17" at bounding box center [323, 313] width 510 height 21
click at [139, 303] on span at bounding box center [323, 302] width 510 height 2
click at [340, 206] on video at bounding box center [323, 181] width 510 height 286
click at [97, 369] on button "Modifica" at bounding box center [97, 367] width 52 height 15
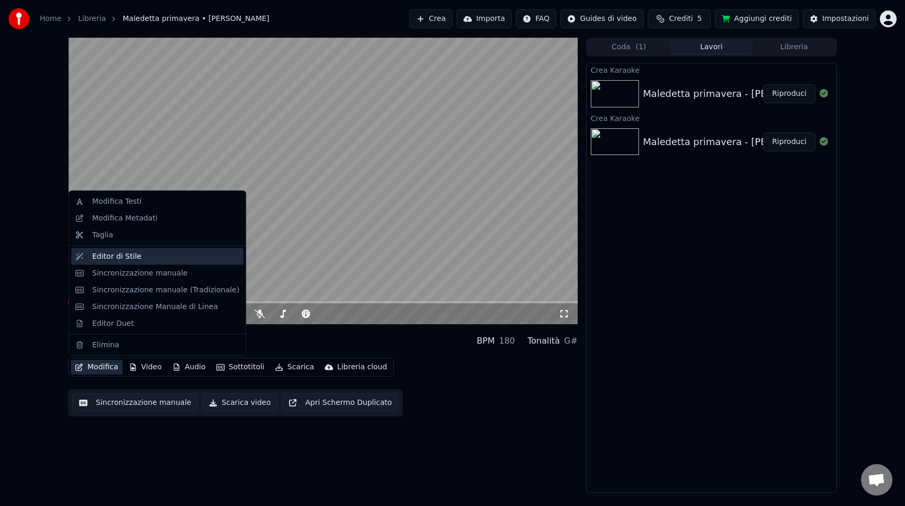
click at [123, 256] on div "Editor di Stile" at bounding box center [116, 256] width 49 height 10
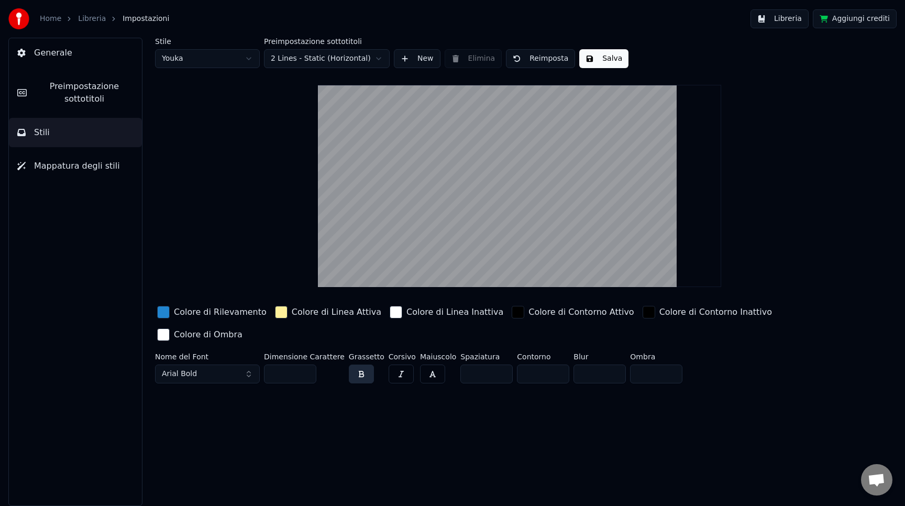
click at [90, 17] on link "Libreria" at bounding box center [92, 19] width 28 height 10
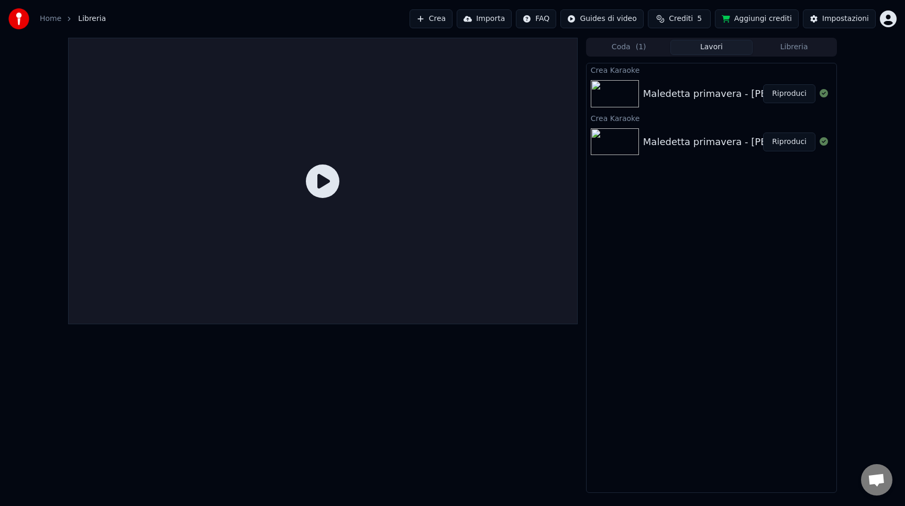
click at [725, 96] on div "Maledetta primavera - [PERSON_NAME]" at bounding box center [736, 93] width 186 height 15
click at [633, 98] on img at bounding box center [615, 93] width 48 height 27
click at [618, 95] on img at bounding box center [615, 93] width 48 height 27
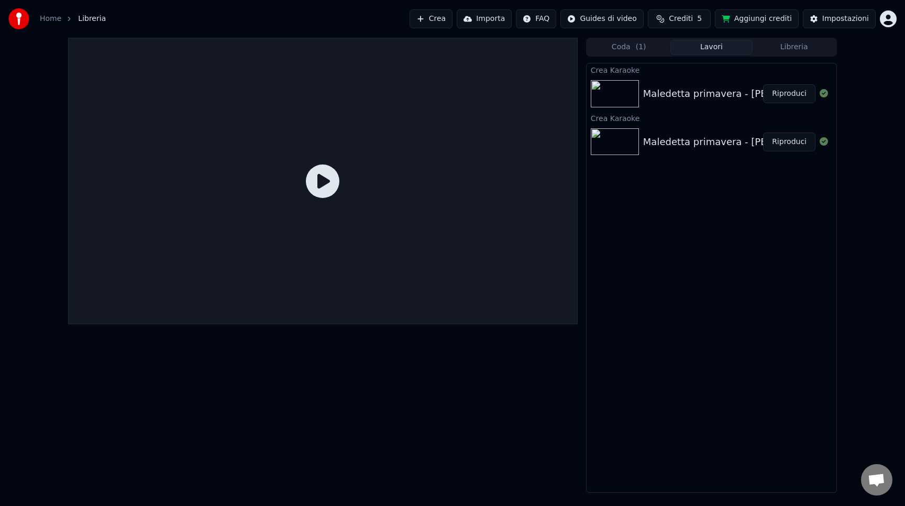
click at [661, 95] on div "Maledetta primavera - [PERSON_NAME]" at bounding box center [736, 93] width 186 height 15
click at [729, 87] on div "Maledetta primavera - [PERSON_NAME]" at bounding box center [736, 93] width 186 height 15
click at [618, 92] on img at bounding box center [615, 93] width 48 height 27
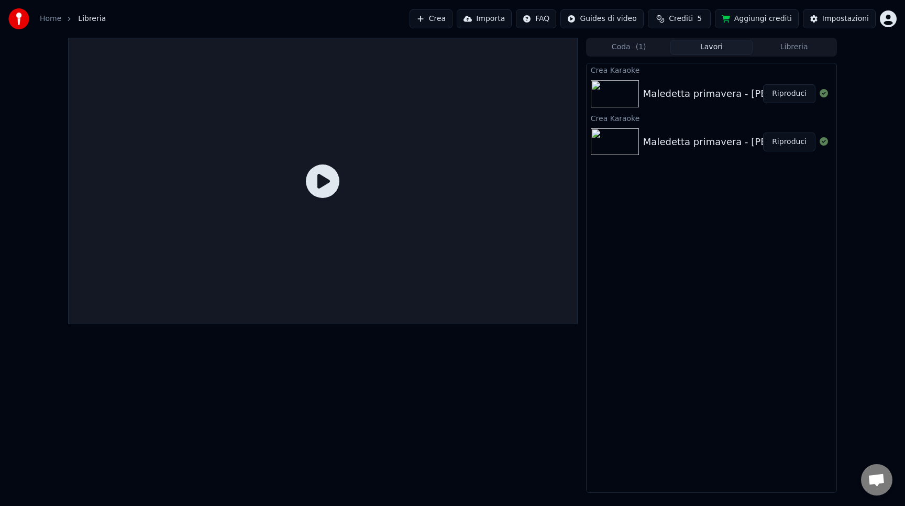
click at [618, 92] on img at bounding box center [615, 93] width 48 height 27
click at [616, 67] on div "Crea Karaoke" at bounding box center [712, 69] width 250 height 13
click at [261, 182] on div at bounding box center [323, 181] width 510 height 286
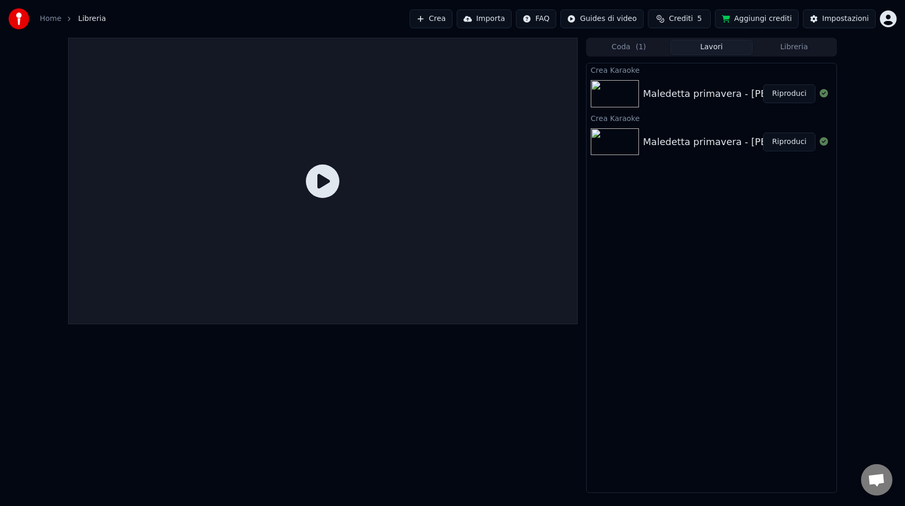
click at [332, 176] on icon at bounding box center [323, 181] width 34 height 34
click at [324, 189] on icon at bounding box center [323, 181] width 34 height 34
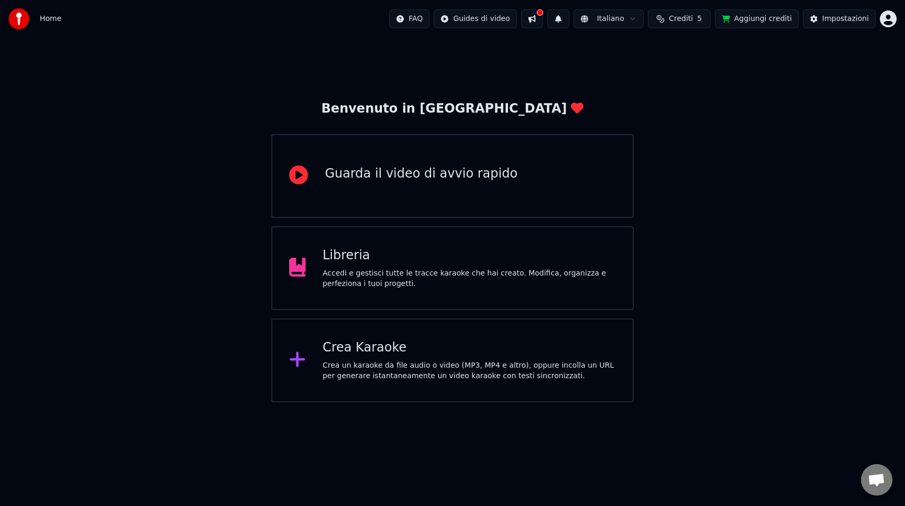
click at [387, 273] on div "Accedi e gestisci tutte le tracce karaoke che hai creato. Modifica, organizza e…" at bounding box center [469, 278] width 293 height 21
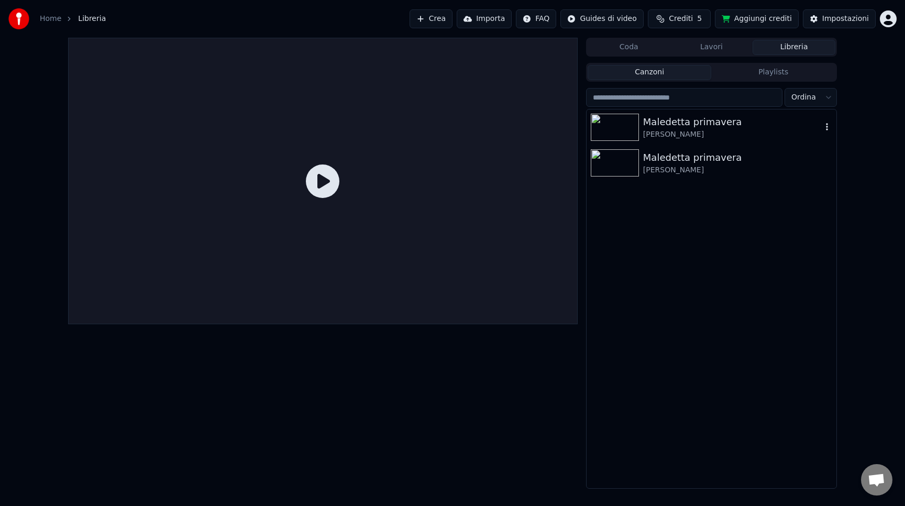
click at [704, 118] on div "Maledetta primavera" at bounding box center [732, 122] width 179 height 15
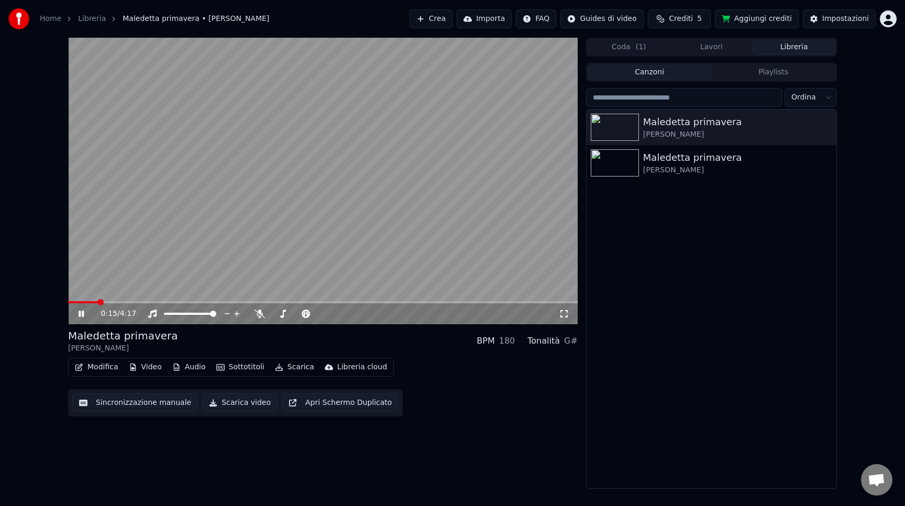
click at [97, 302] on span at bounding box center [323, 302] width 510 height 2
click at [188, 365] on button "Audio" at bounding box center [189, 367] width 42 height 15
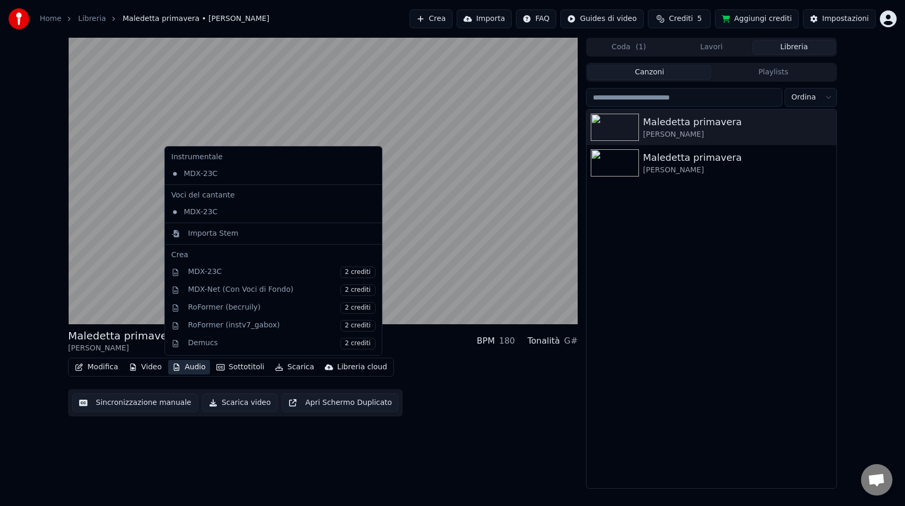
click at [180, 380] on div "Modifica Video Audio Sottotitoli Scarica Libreria cloud Sincronizzazione manual…" at bounding box center [323, 387] width 510 height 59
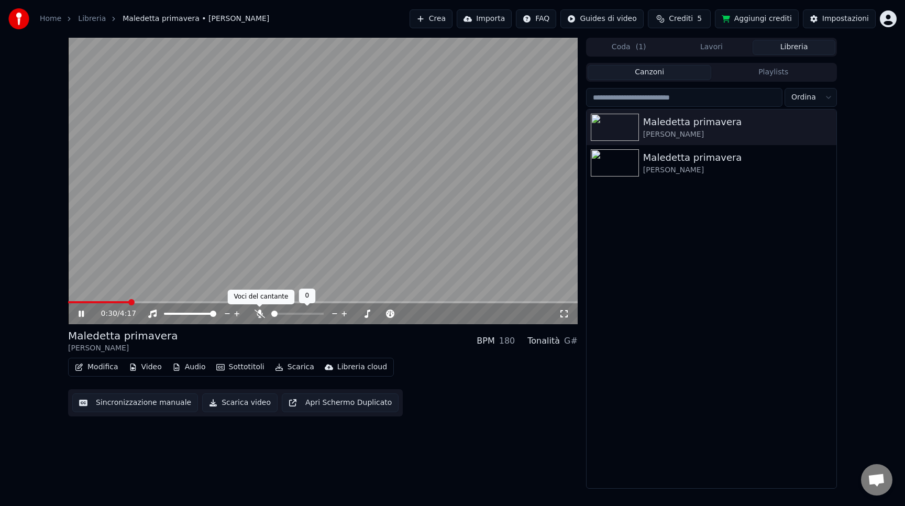
click at [259, 316] on icon at bounding box center [260, 313] width 10 height 8
click at [260, 301] on span at bounding box center [323, 302] width 510 height 2
click at [408, 301] on span at bounding box center [323, 302] width 510 height 2
click at [317, 153] on video at bounding box center [323, 181] width 510 height 286
click at [802, 162] on div "Maledetta primavera" at bounding box center [732, 157] width 179 height 15
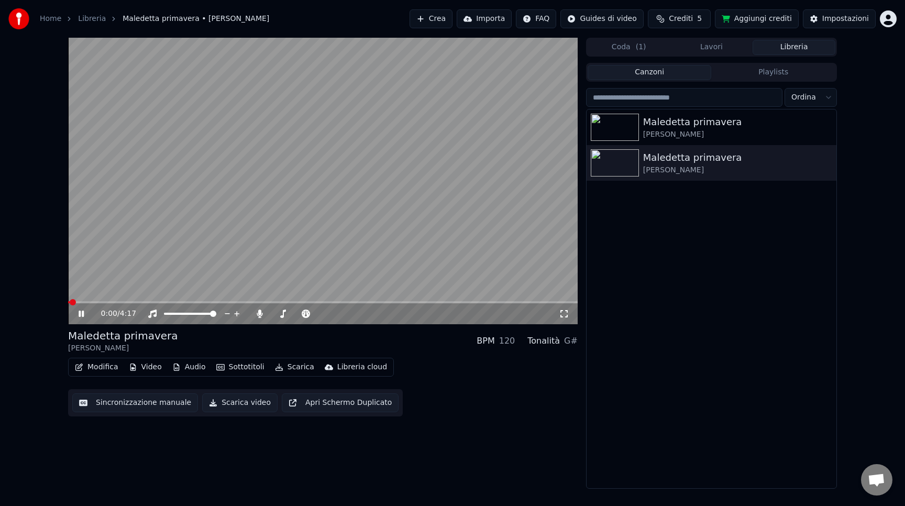
click at [250, 300] on video at bounding box center [323, 181] width 510 height 286
click at [260, 302] on span at bounding box center [323, 302] width 510 height 2
click at [320, 249] on video at bounding box center [323, 181] width 510 height 286
click at [331, 254] on video at bounding box center [323, 181] width 510 height 286
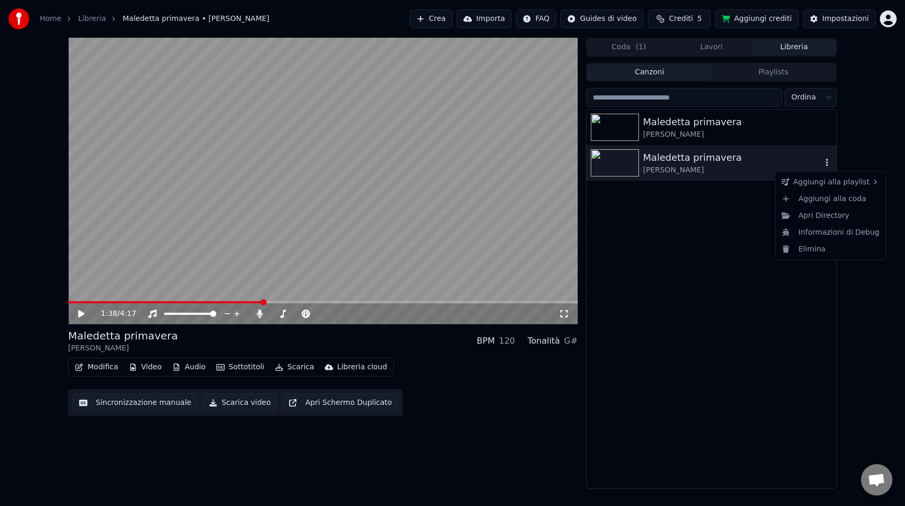
click at [823, 162] on icon "button" at bounding box center [827, 162] width 10 height 8
click at [820, 246] on div "Elimina" at bounding box center [831, 248] width 106 height 17
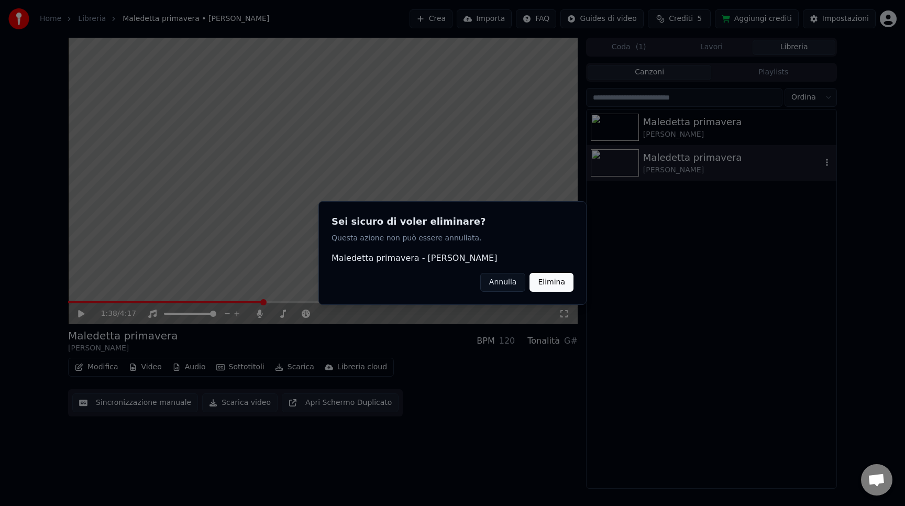
click at [560, 281] on button "Elimina" at bounding box center [551, 282] width 44 height 19
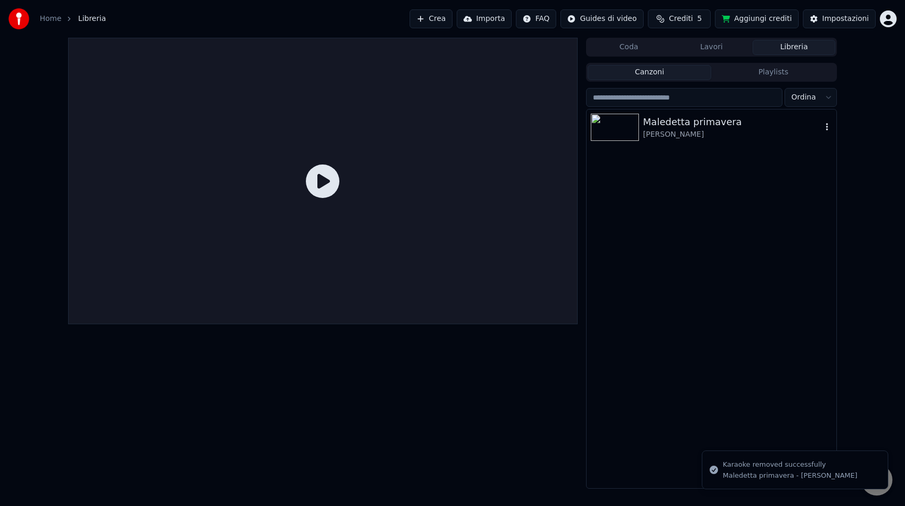
click at [659, 123] on div "Maledetta primavera" at bounding box center [732, 122] width 179 height 15
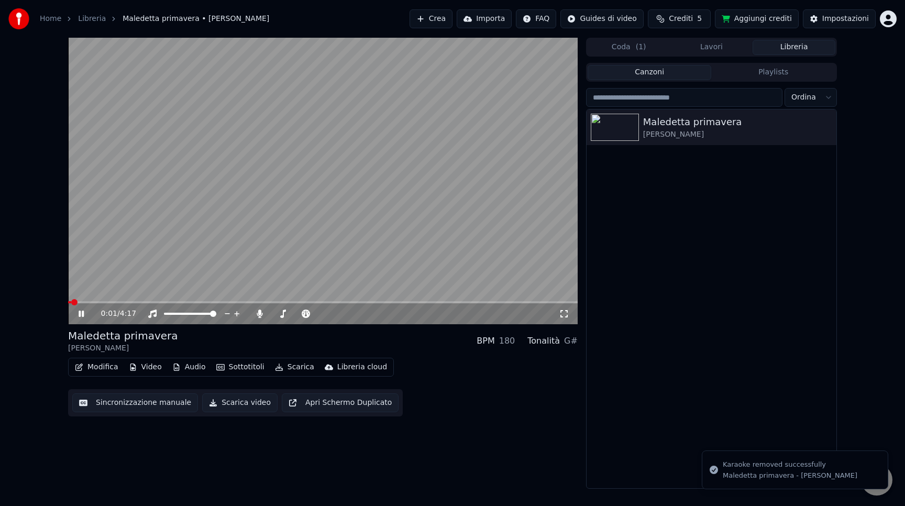
click at [241, 240] on video at bounding box center [323, 181] width 510 height 286
click at [308, 403] on button "Apri Schermo Duplicato" at bounding box center [340, 402] width 117 height 19
click at [200, 230] on video at bounding box center [323, 181] width 510 height 286
click at [748, 18] on button "Aggiungi crediti" at bounding box center [757, 18] width 84 height 19
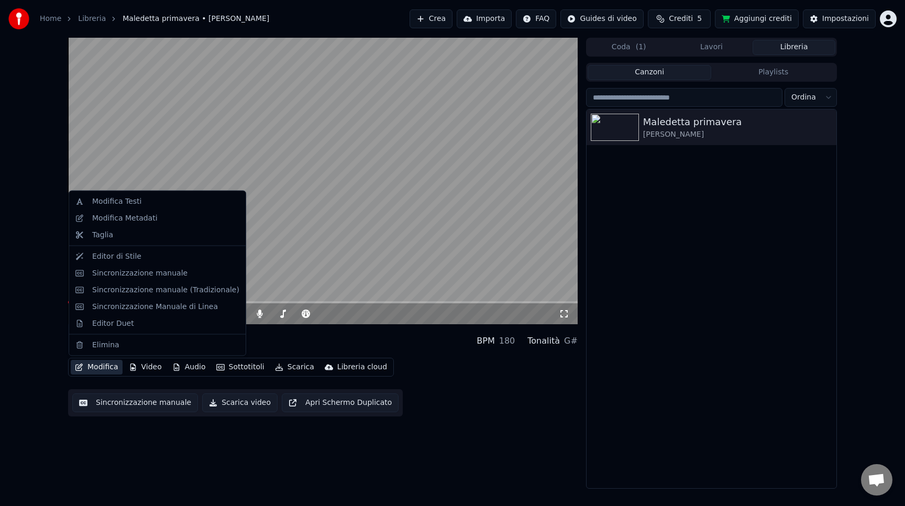
click at [76, 365] on icon "button" at bounding box center [78, 366] width 7 height 7
click at [122, 200] on div "Modifica Testi" at bounding box center [116, 201] width 49 height 10
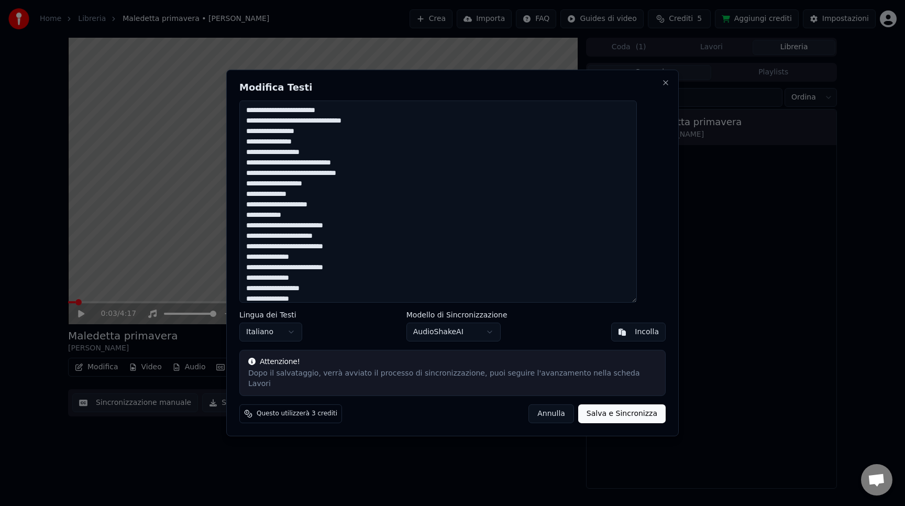
click at [539, 407] on button "Annulla" at bounding box center [551, 413] width 46 height 19
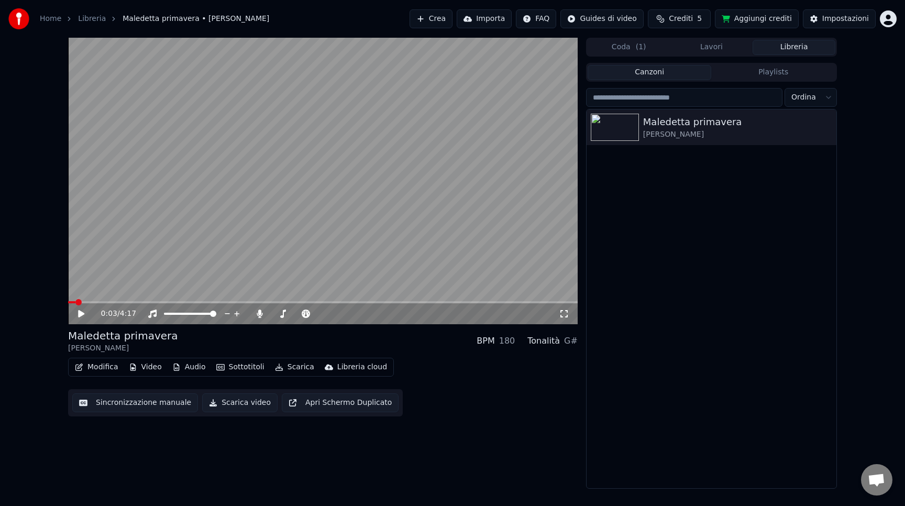
click at [102, 363] on button "Modifica" at bounding box center [97, 367] width 52 height 15
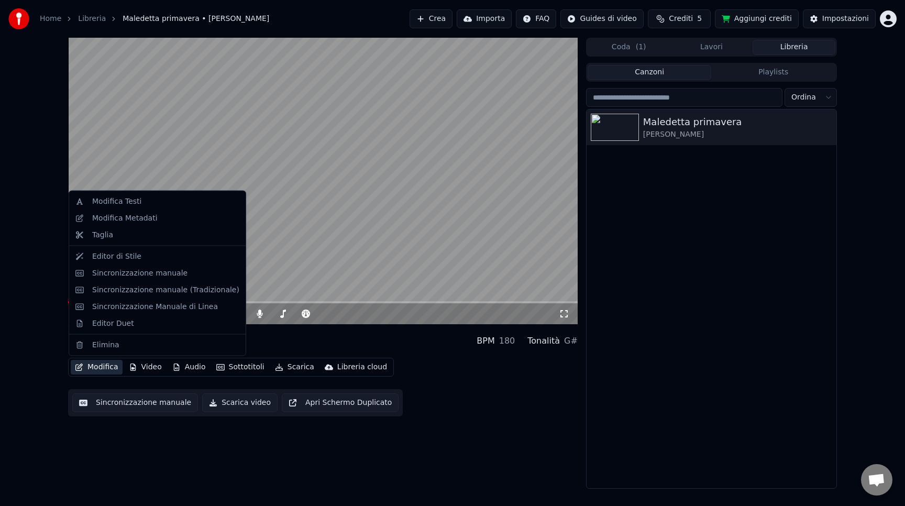
click at [728, 50] on button "Lavori" at bounding box center [711, 47] width 83 height 15
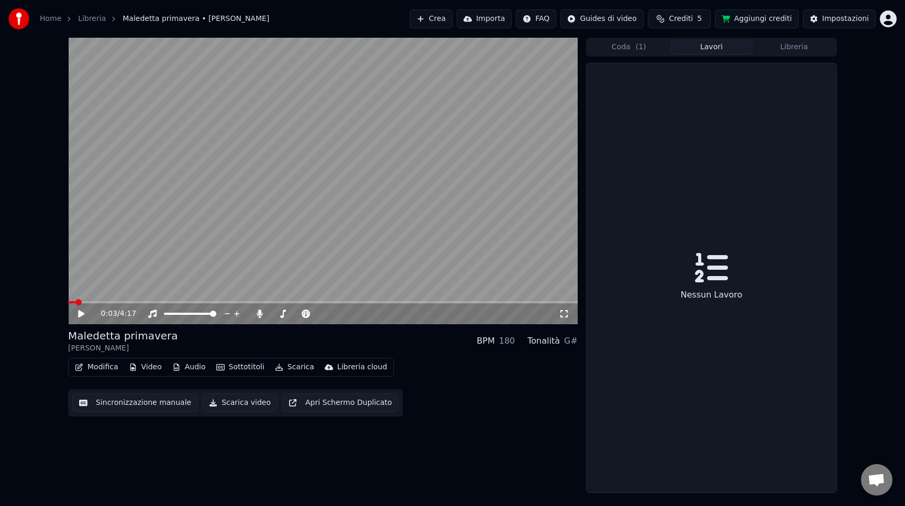
click at [793, 44] on button "Libreria" at bounding box center [794, 47] width 83 height 15
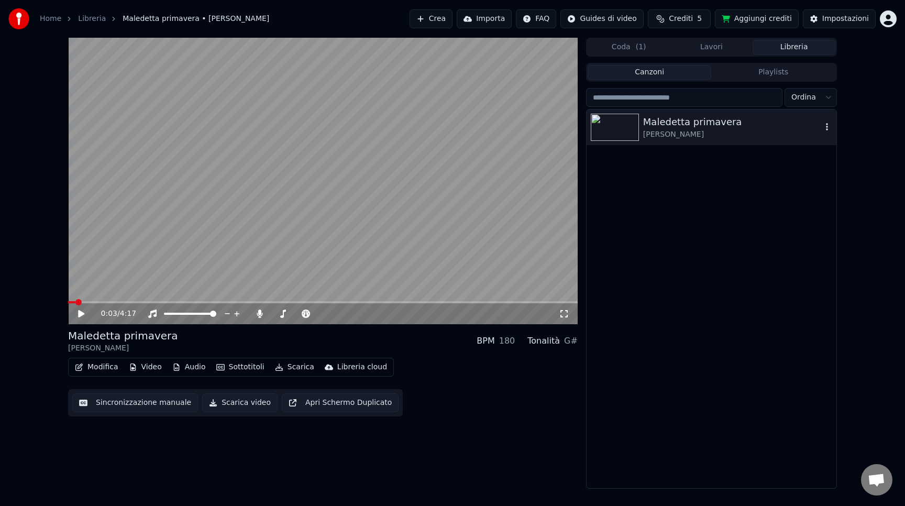
click at [830, 124] on icon "button" at bounding box center [827, 127] width 10 height 8
click at [688, 220] on div "Maledetta primavera Loretta Goggi" at bounding box center [712, 298] width 250 height 379
click at [638, 131] on img at bounding box center [615, 127] width 48 height 27
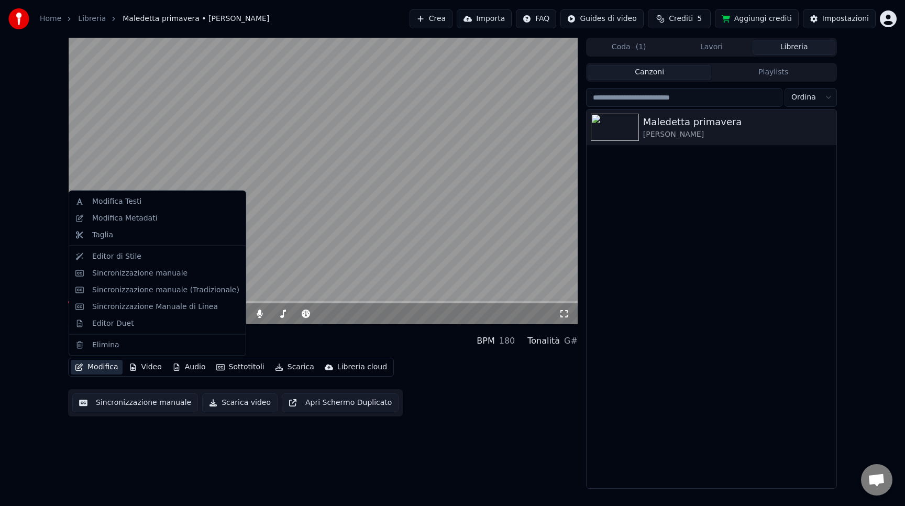
click at [101, 365] on button "Modifica" at bounding box center [97, 367] width 52 height 15
click at [136, 198] on div "Modifica Testi" at bounding box center [116, 201] width 49 height 10
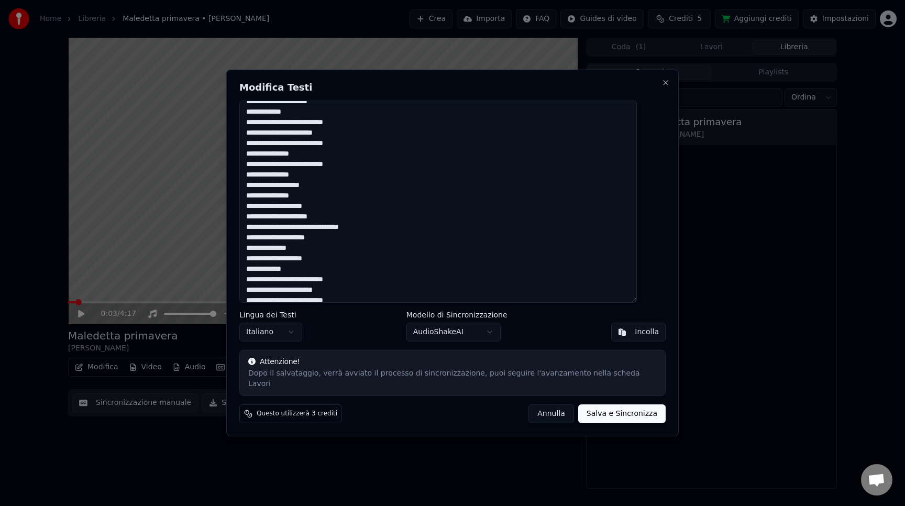
scroll to position [320, 0]
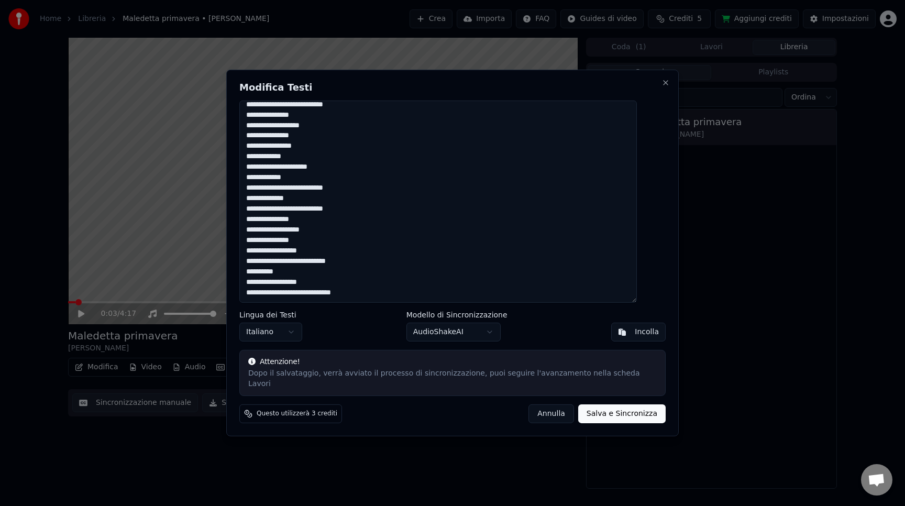
click at [539, 409] on button "Annulla" at bounding box center [551, 413] width 46 height 19
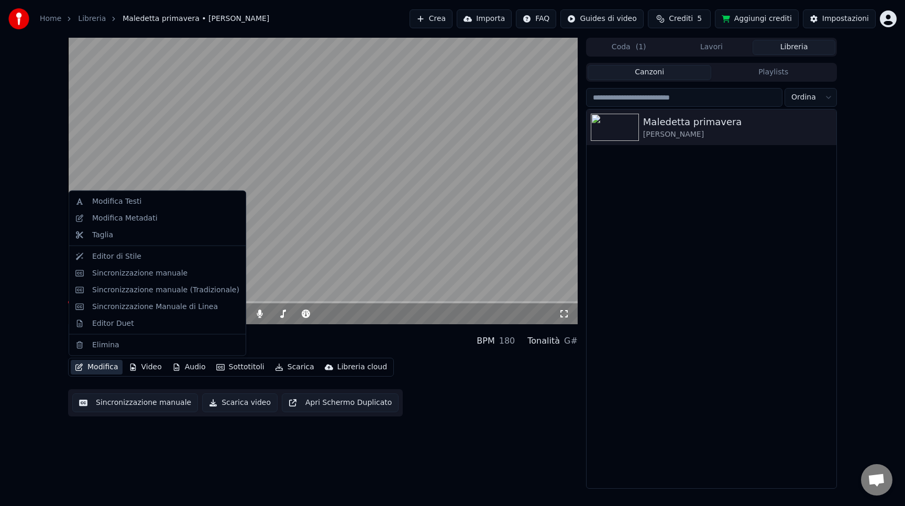
click at [107, 368] on button "Modifica" at bounding box center [97, 367] width 52 height 15
click at [116, 218] on div "Modifica Metadati" at bounding box center [124, 218] width 65 height 10
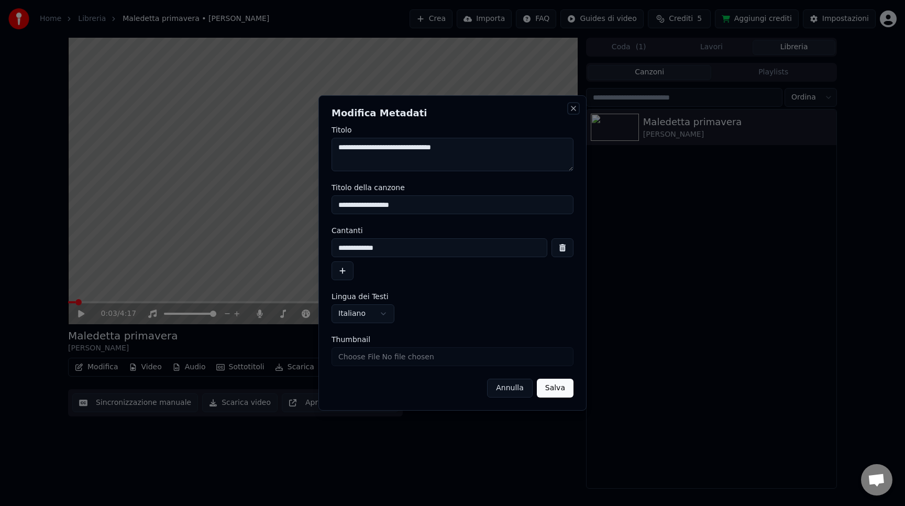
click at [571, 110] on button "Close" at bounding box center [573, 108] width 8 height 8
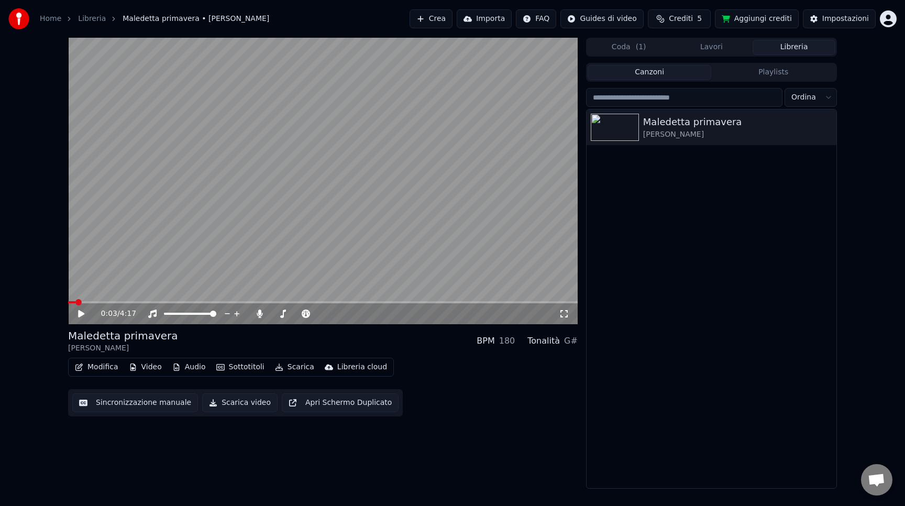
click at [87, 372] on button "Modifica" at bounding box center [97, 367] width 52 height 15
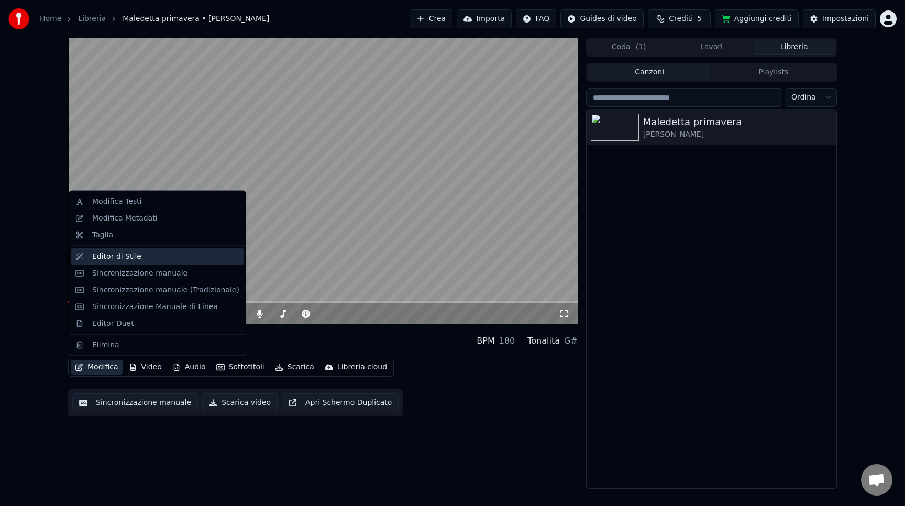
click at [118, 256] on div "Editor di Stile" at bounding box center [116, 256] width 49 height 10
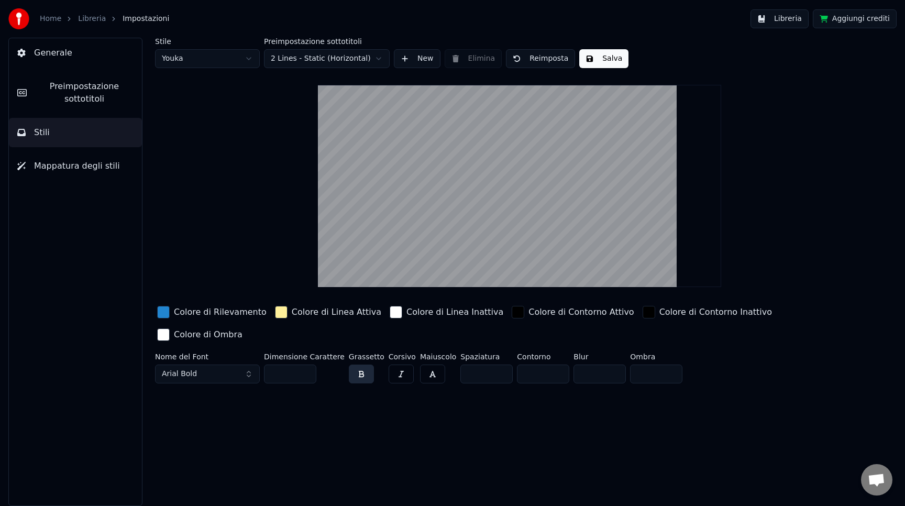
click at [96, 16] on link "Libreria" at bounding box center [92, 19] width 28 height 10
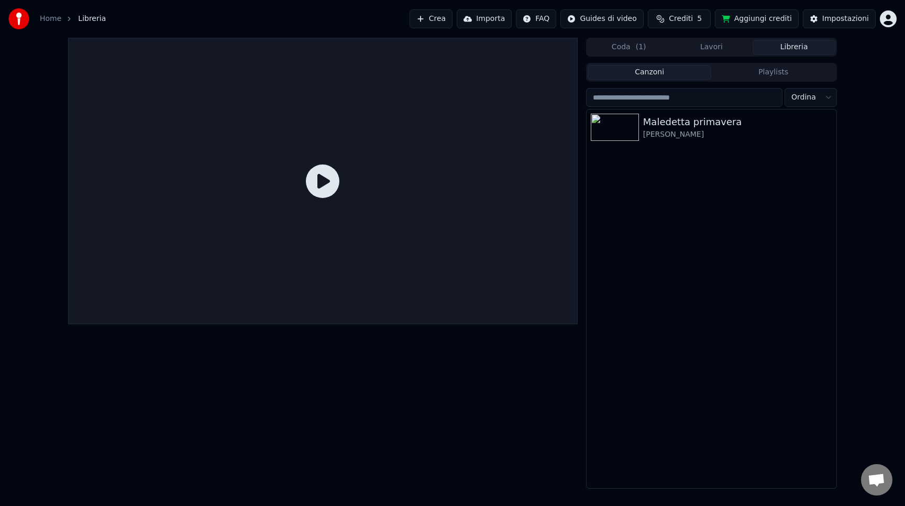
click at [603, 334] on div "Maledetta primavera Loretta Goggi" at bounding box center [712, 298] width 250 height 379
